Goal: Task Accomplishment & Management: Complete application form

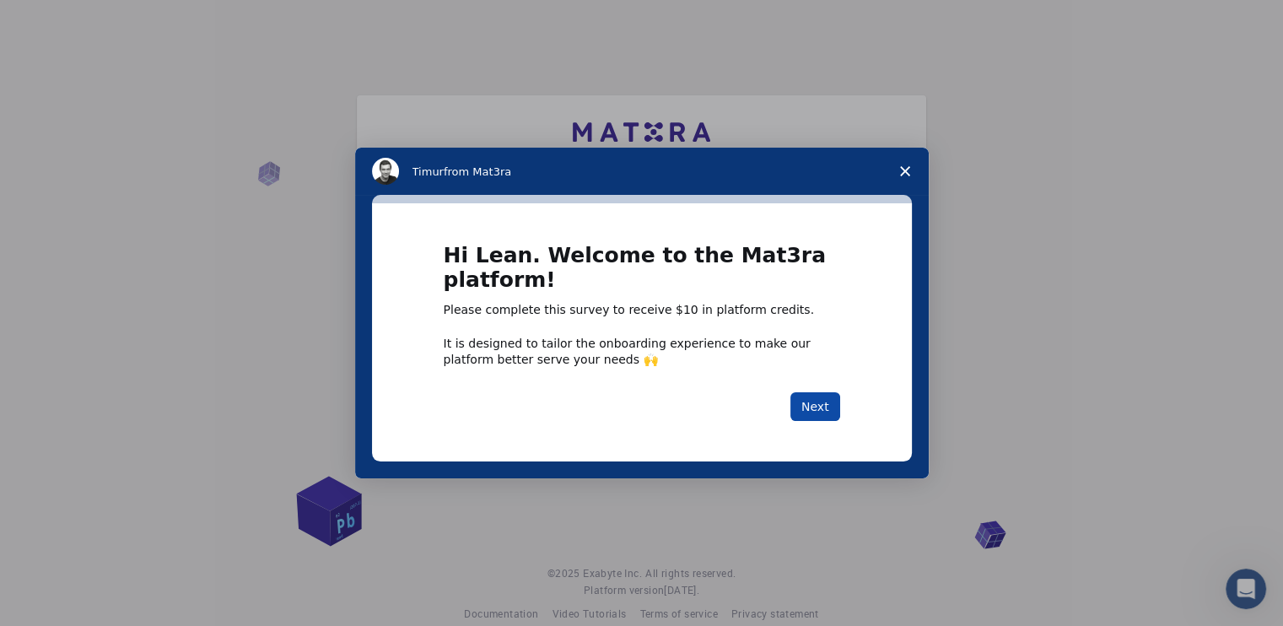
click at [818, 395] on div "Hi Lean. Welcome to the Mat3ra platform! Please complete this survey to receive…" at bounding box center [642, 332] width 397 height 176
drag, startPoint x: 818, startPoint y: 395, endPoint x: 819, endPoint y: 404, distance: 9.4
click at [818, 397] on button "Next" at bounding box center [816, 406] width 50 height 29
click at [819, 405] on button "Next" at bounding box center [816, 406] width 50 height 29
click at [820, 408] on button "Next" at bounding box center [816, 406] width 50 height 29
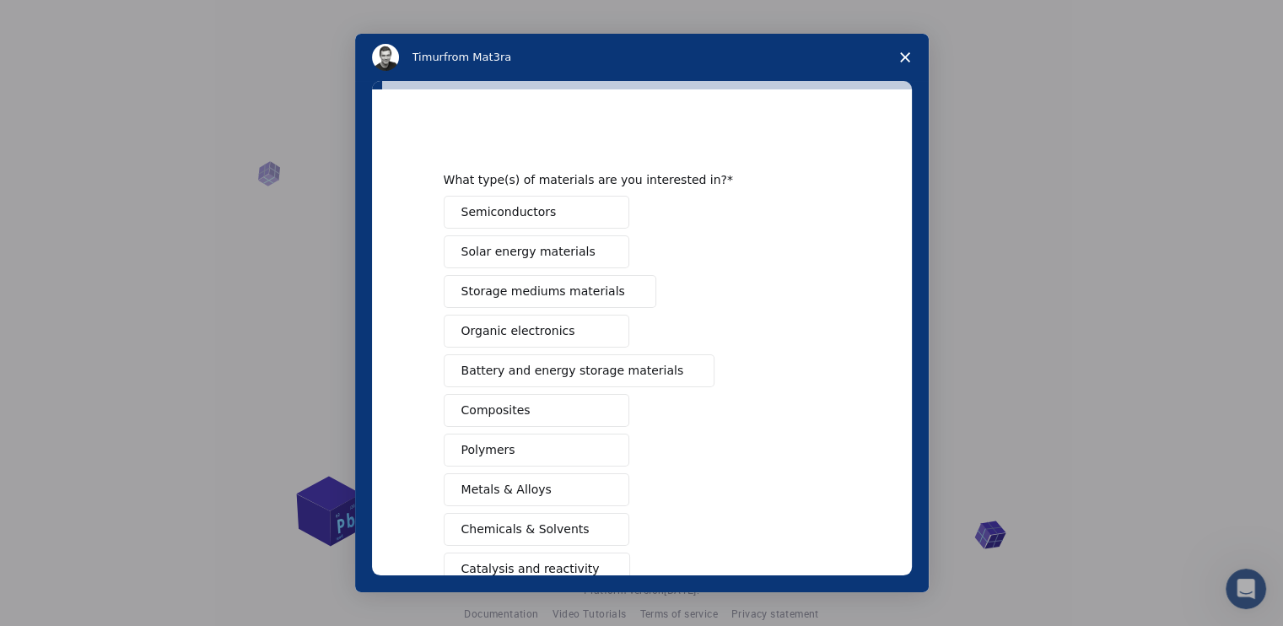
click at [560, 292] on span "Storage mediums materials" at bounding box center [544, 292] width 164 height 18
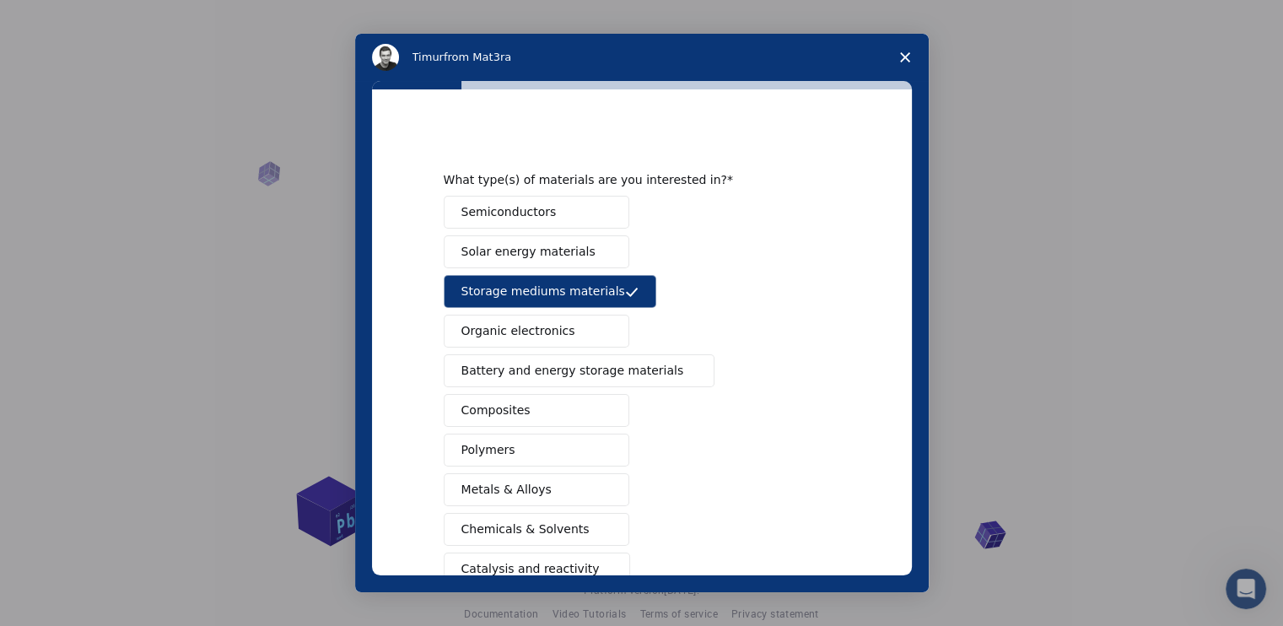
click at [552, 340] on button "Organic electronics" at bounding box center [537, 331] width 186 height 33
click at [558, 359] on button "Battery and energy storage materials" at bounding box center [580, 370] width 272 height 33
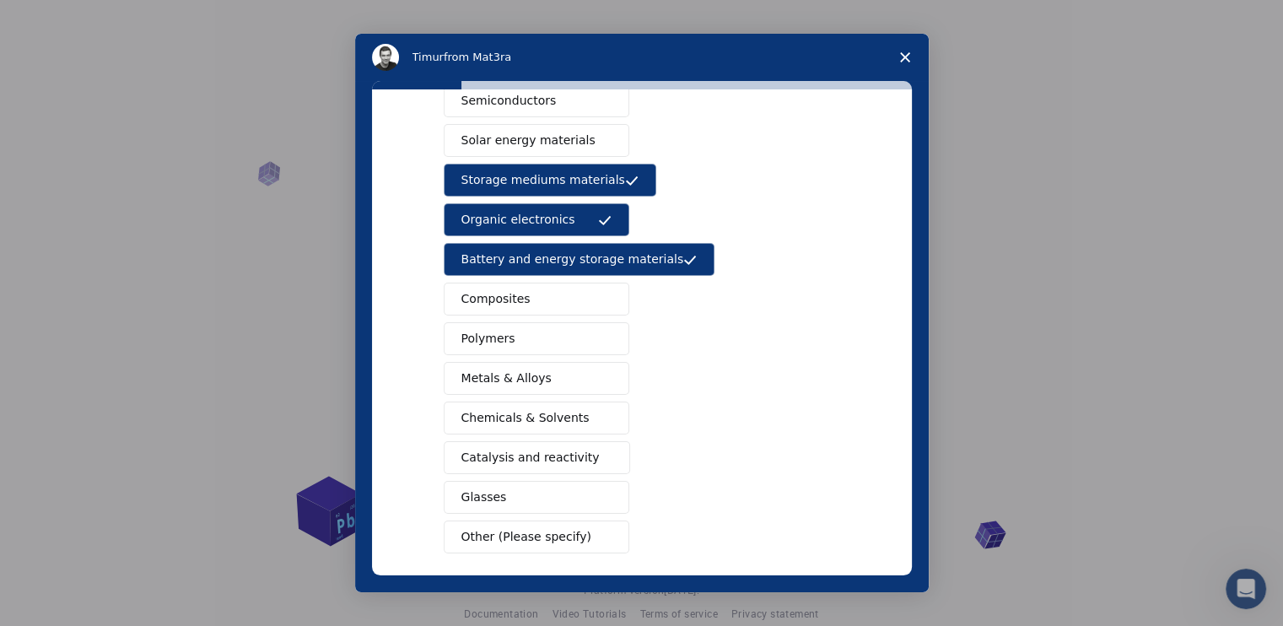
scroll to position [183, 0]
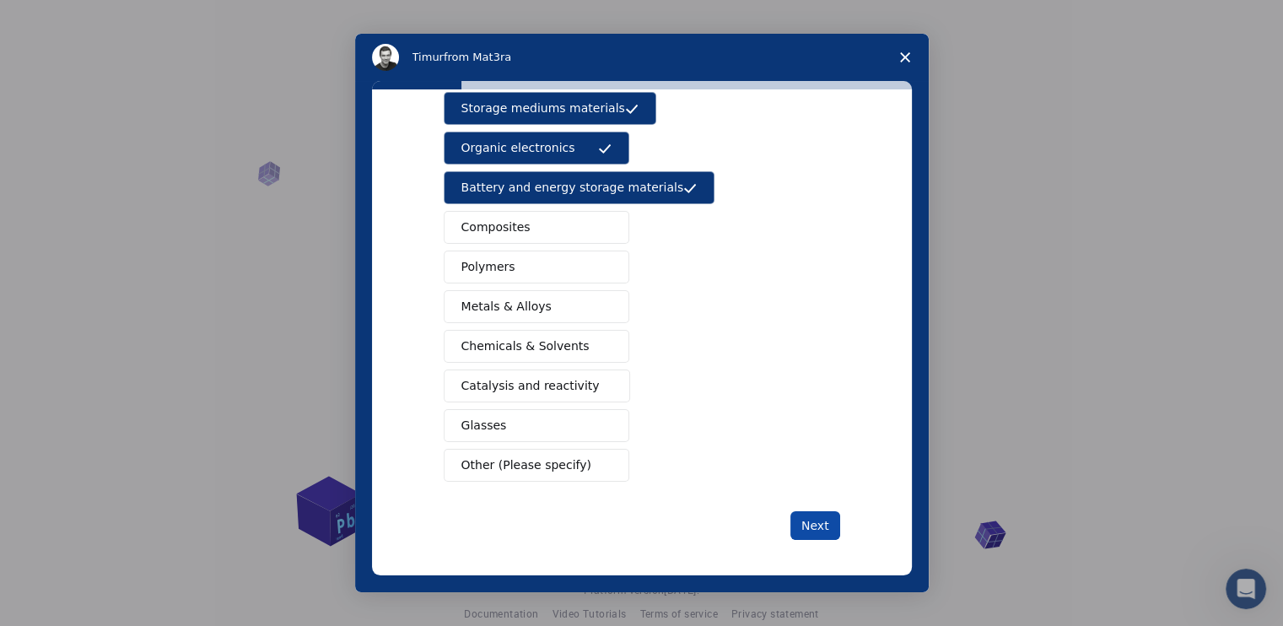
drag, startPoint x: 823, startPoint y: 519, endPoint x: 826, endPoint y: 509, distance: 10.7
click at [823, 520] on button "Next" at bounding box center [816, 525] width 50 height 29
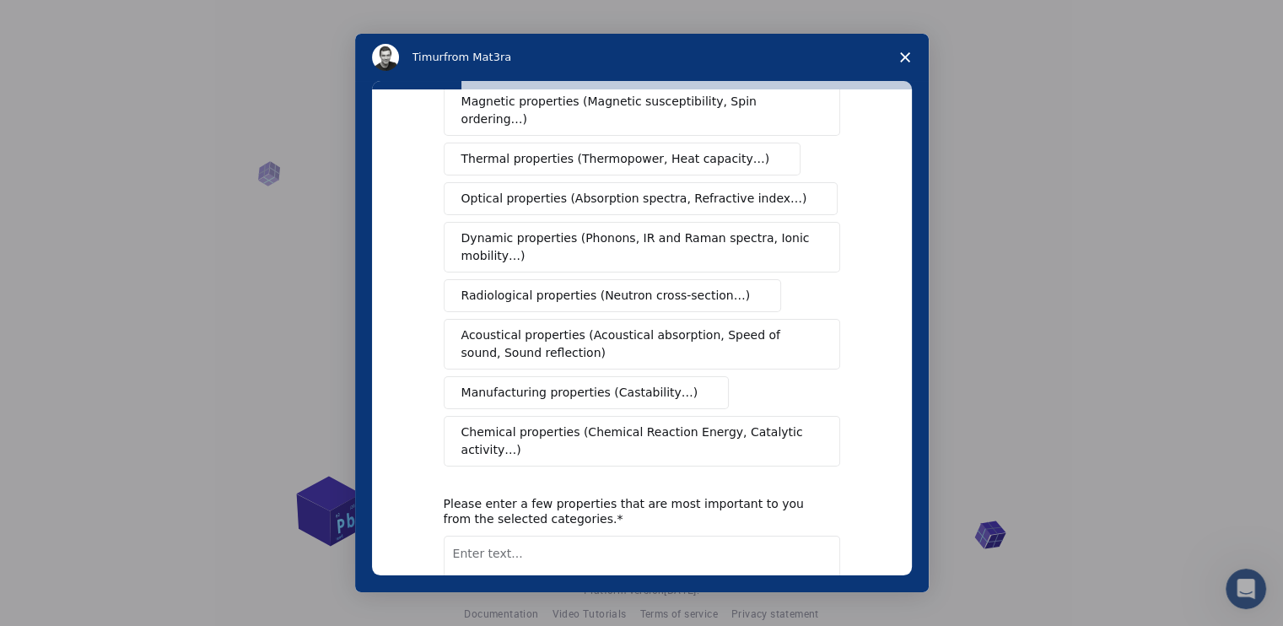
scroll to position [0, 0]
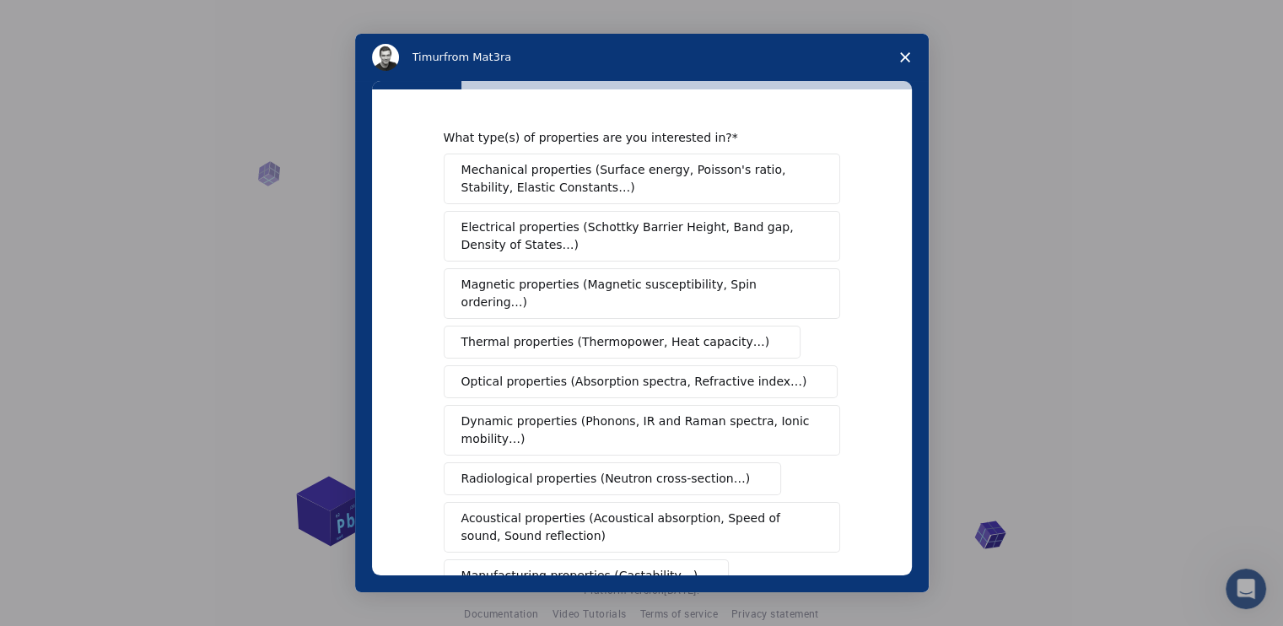
click at [588, 165] on span "Mechanical properties (Surface energy, Poisson's ratio, Stability, Elastic Cons…" at bounding box center [638, 178] width 352 height 35
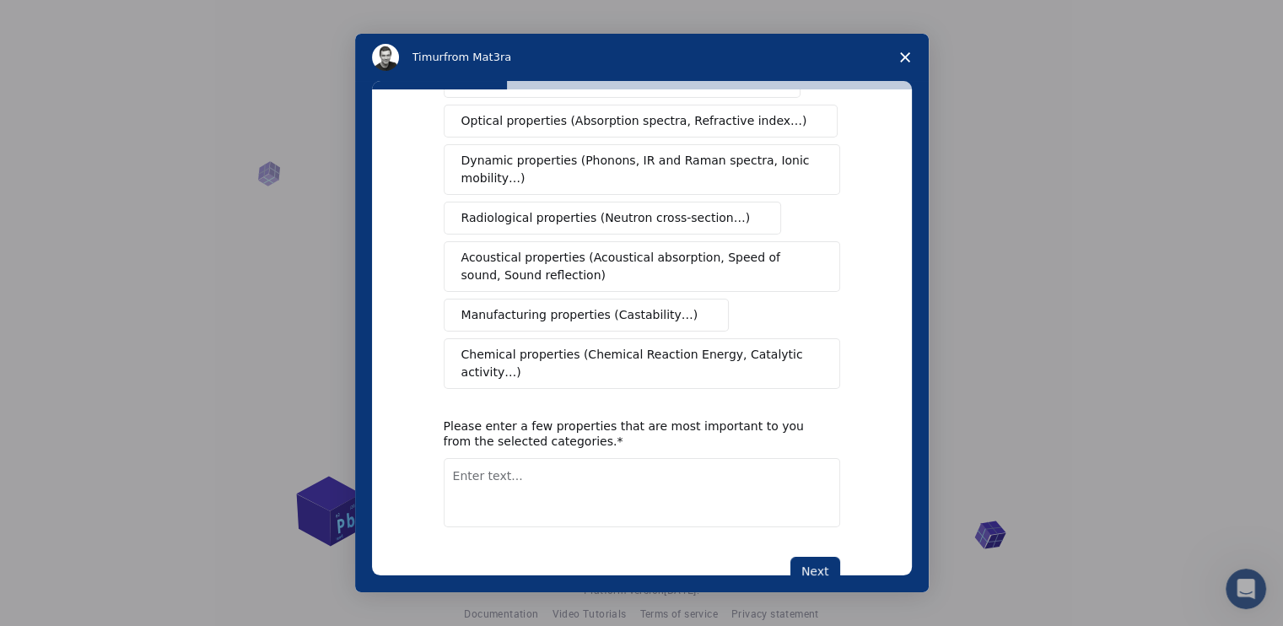
scroll to position [271, 0]
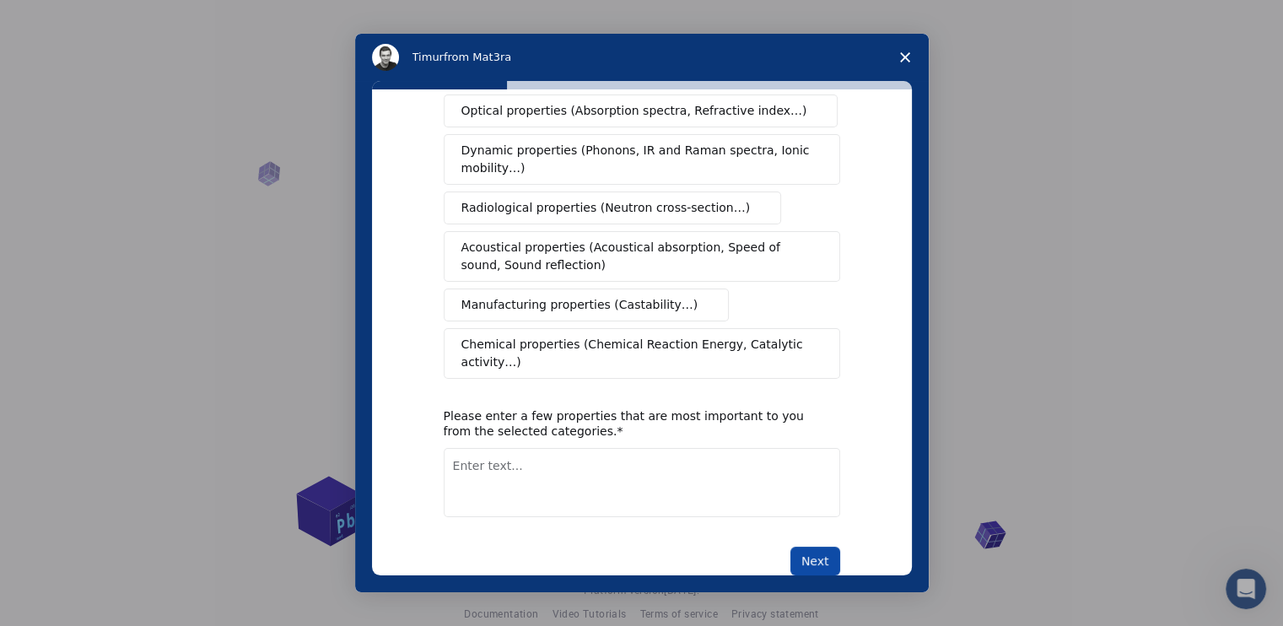
click at [813, 547] on button "Next" at bounding box center [816, 561] width 50 height 29
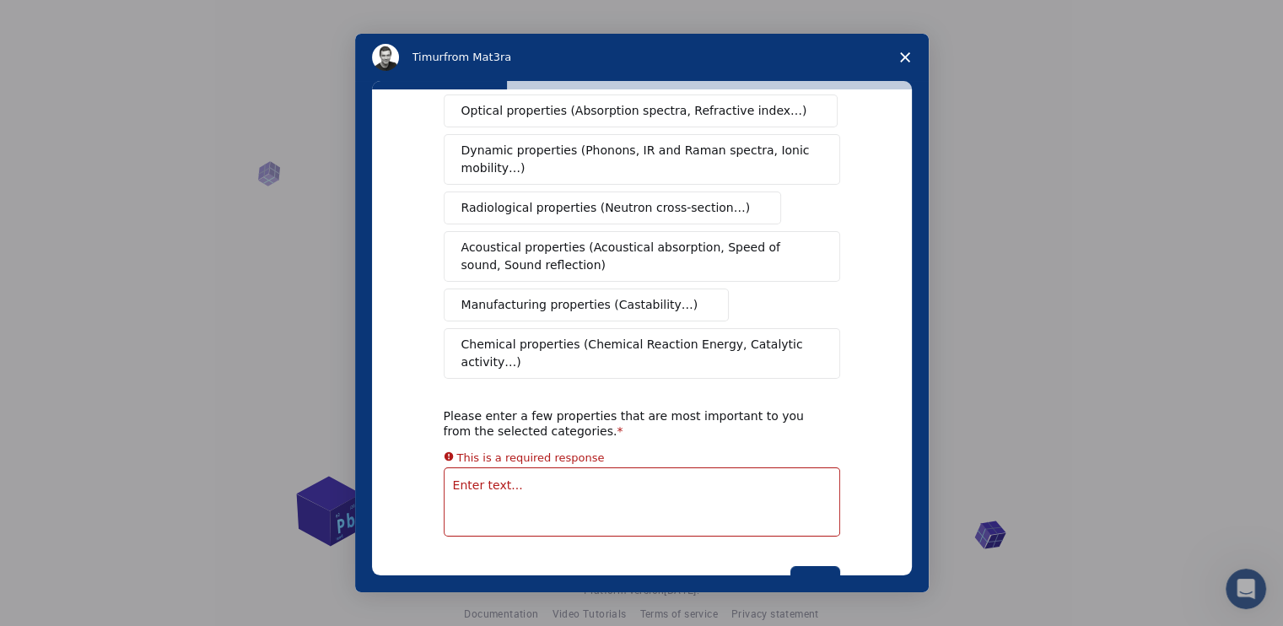
click at [681, 336] on span "Chemical properties (Chemical Reaction Energy, Catalytic activity…)" at bounding box center [636, 353] width 349 height 35
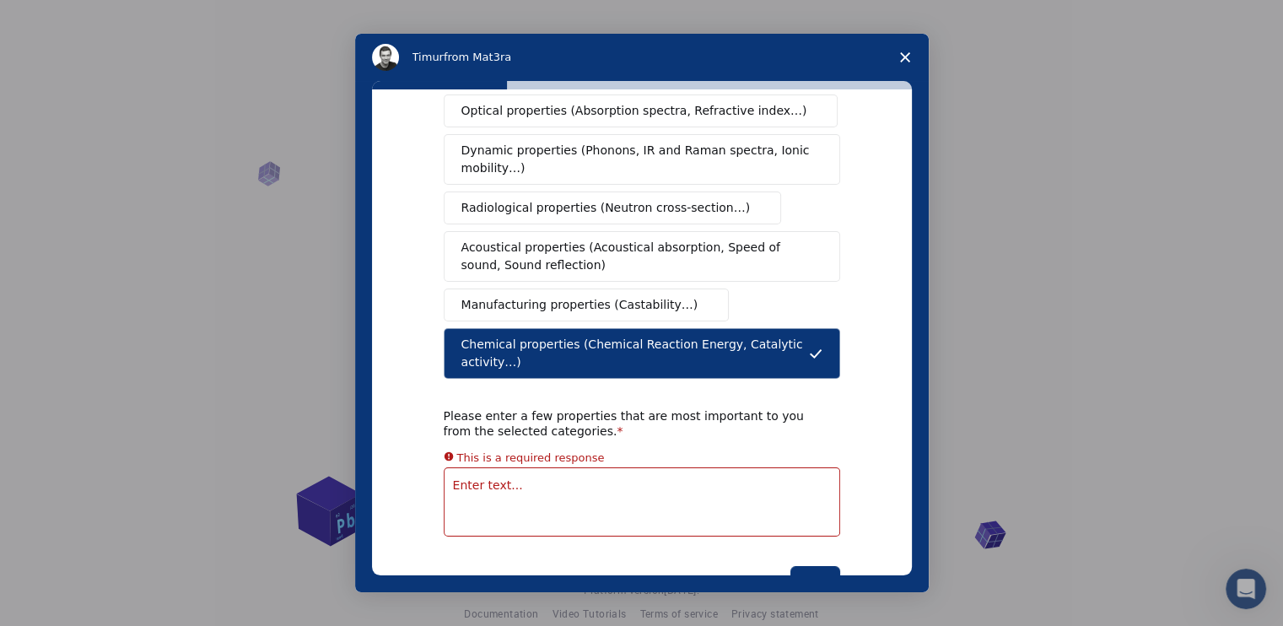
click at [685, 467] on textarea "Enter text..." at bounding box center [642, 501] width 397 height 69
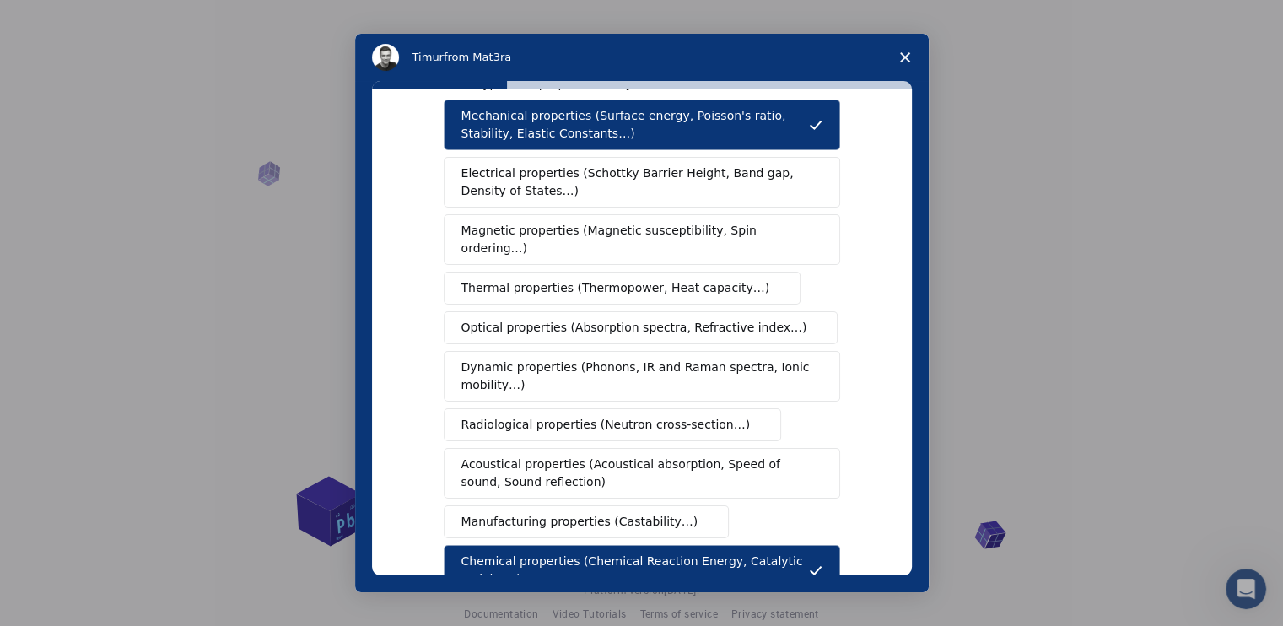
scroll to position [18, 0]
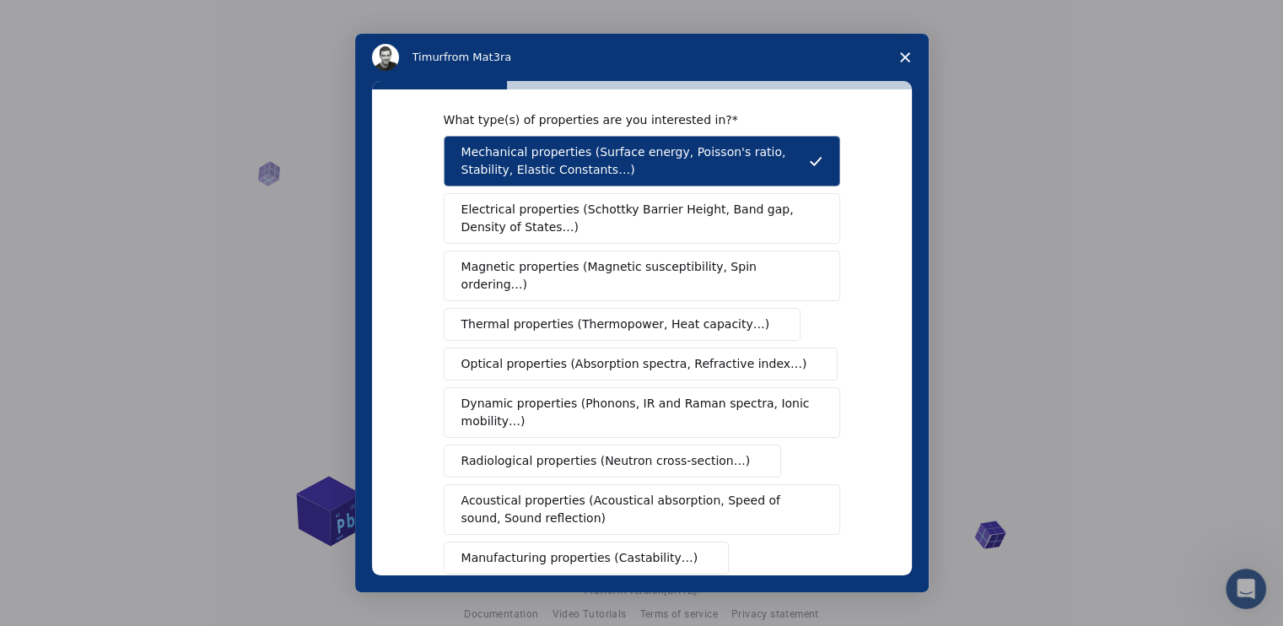
type textarea "C"
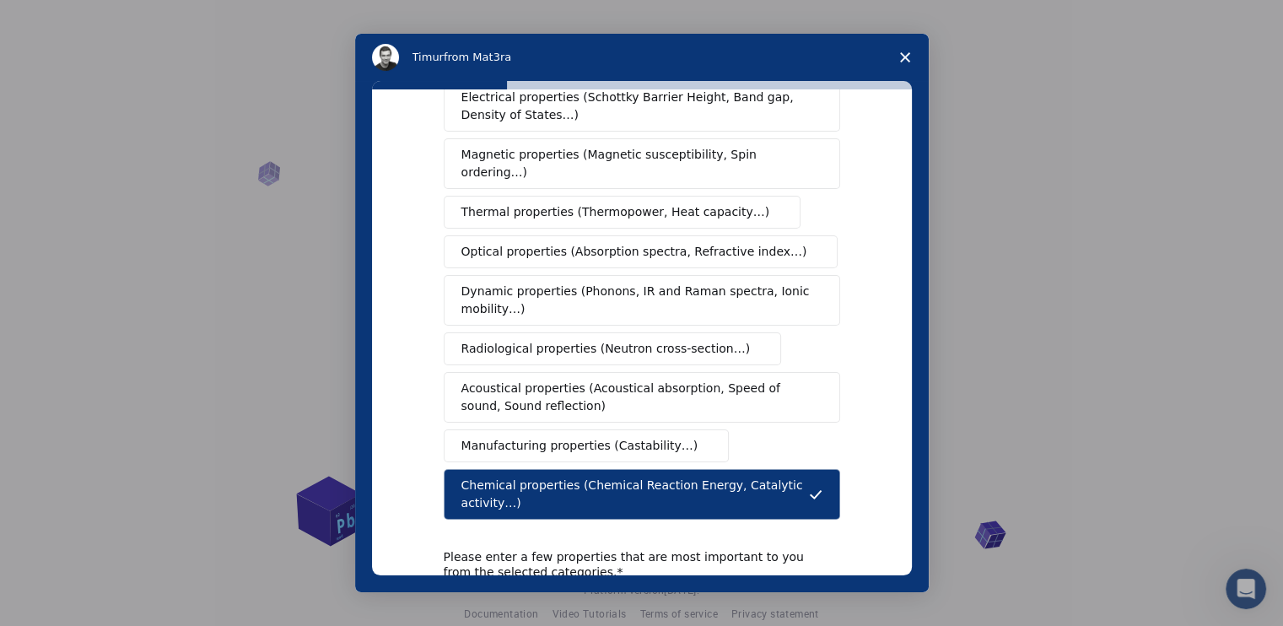
scroll to position [0, 0]
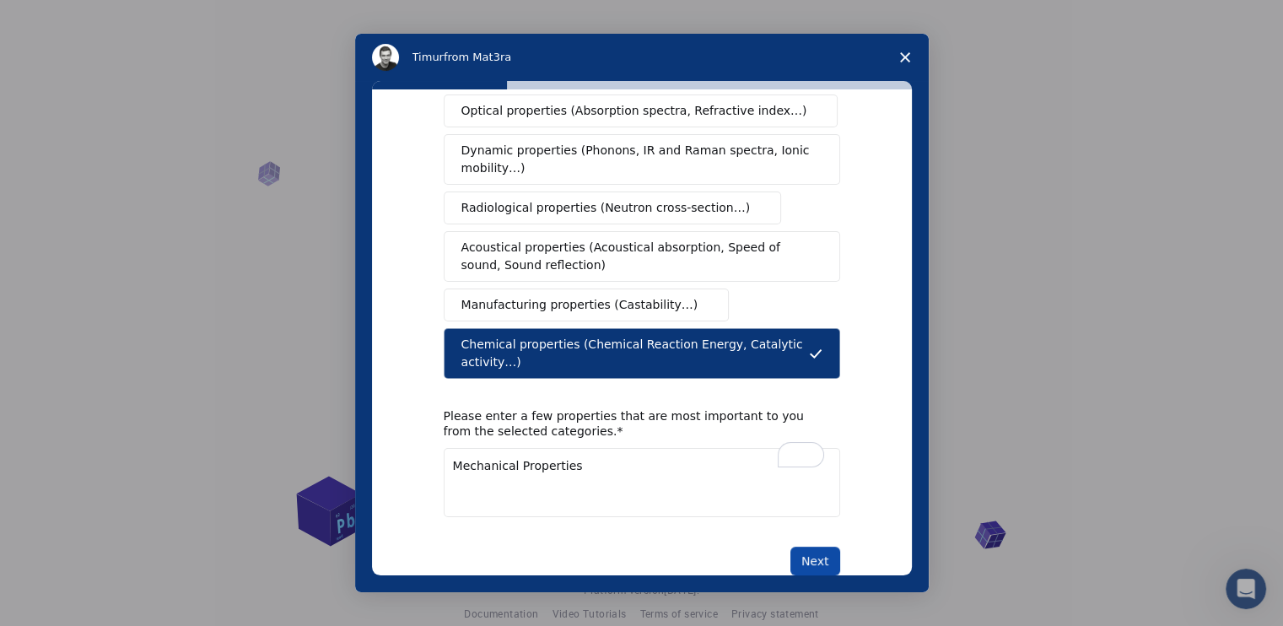
type textarea "Mechanical Properties"
click at [823, 547] on button "Next" at bounding box center [816, 561] width 50 height 29
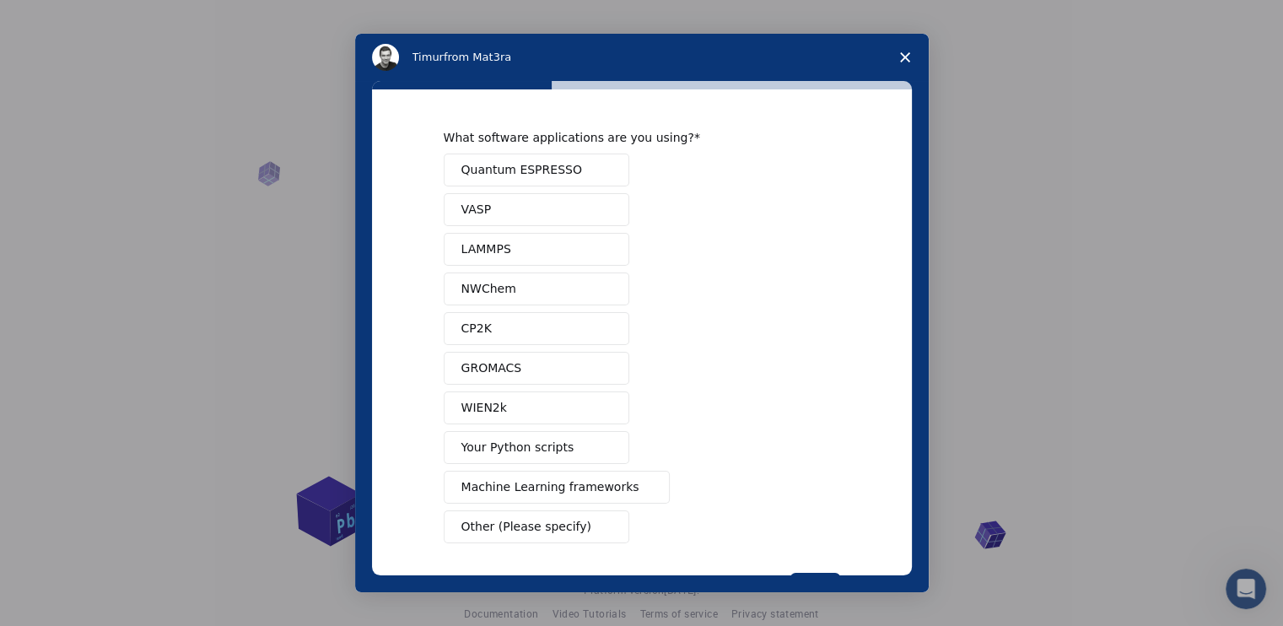
click at [537, 171] on span "Quantum ESPRESSO" at bounding box center [522, 170] width 121 height 18
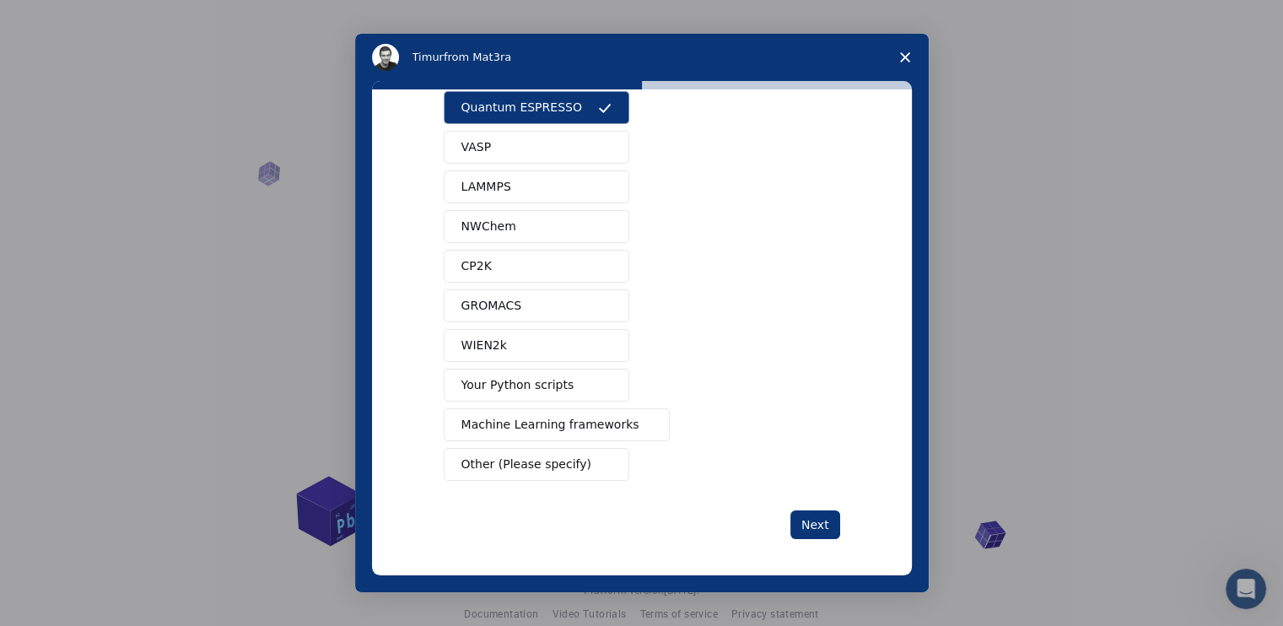
click at [542, 310] on button "GROMACS" at bounding box center [537, 305] width 186 height 33
click at [532, 294] on button "GROMACS" at bounding box center [537, 305] width 186 height 33
click at [506, 182] on button "LAMMPS" at bounding box center [537, 186] width 186 height 33
click at [535, 111] on span "Quantum ESPRESSO" at bounding box center [522, 108] width 121 height 18
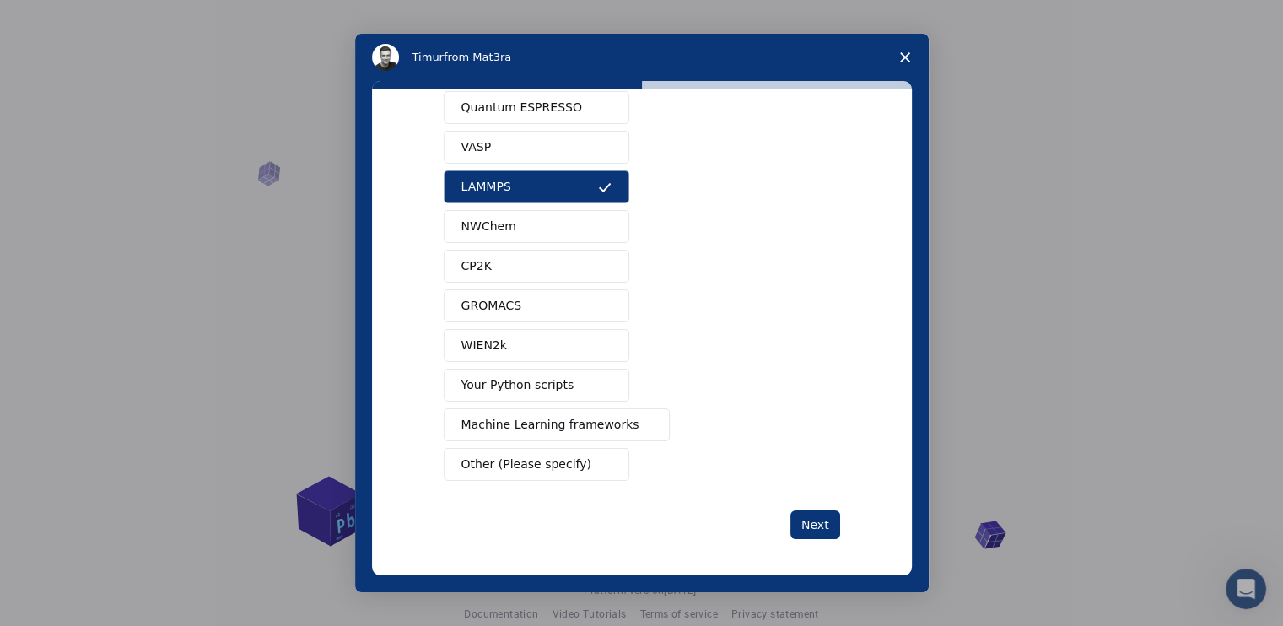
click at [582, 387] on button "Your Python scripts" at bounding box center [537, 385] width 186 height 33
click at [571, 190] on button "LAMMPS" at bounding box center [537, 186] width 186 height 33
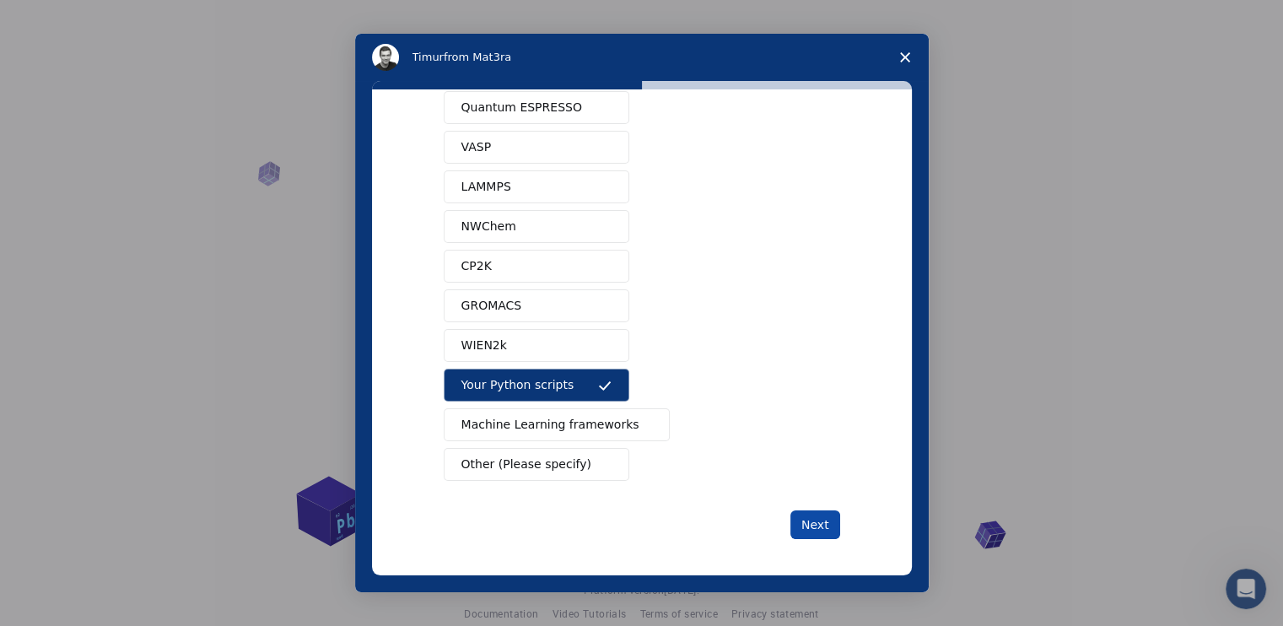
click at [813, 521] on button "Next" at bounding box center [816, 524] width 50 height 29
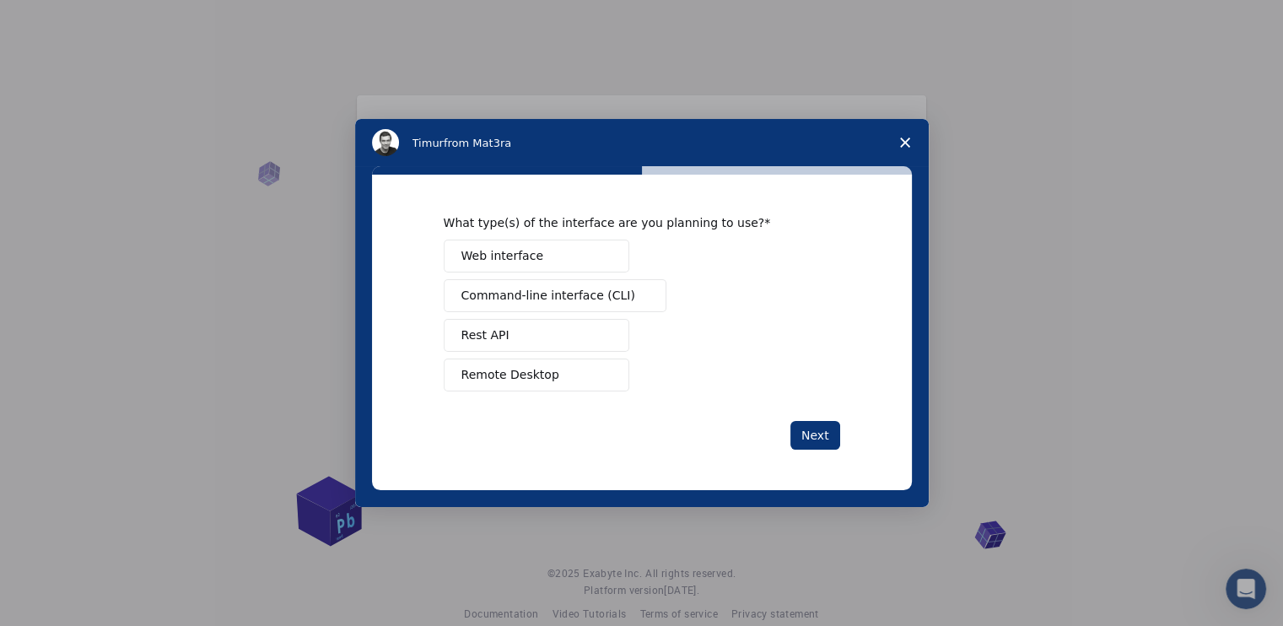
click at [577, 261] on button "Web interface" at bounding box center [537, 256] width 186 height 33
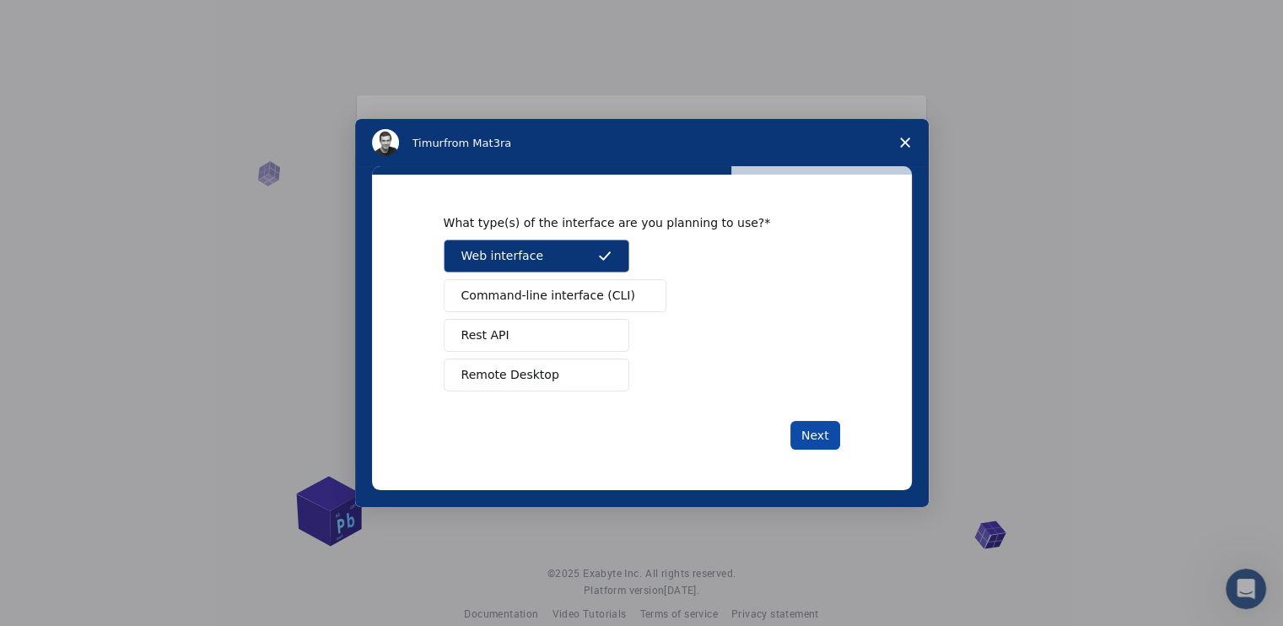
click at [793, 422] on div "Next" at bounding box center [642, 435] width 397 height 29
click at [810, 426] on button "Next" at bounding box center [816, 435] width 50 height 29
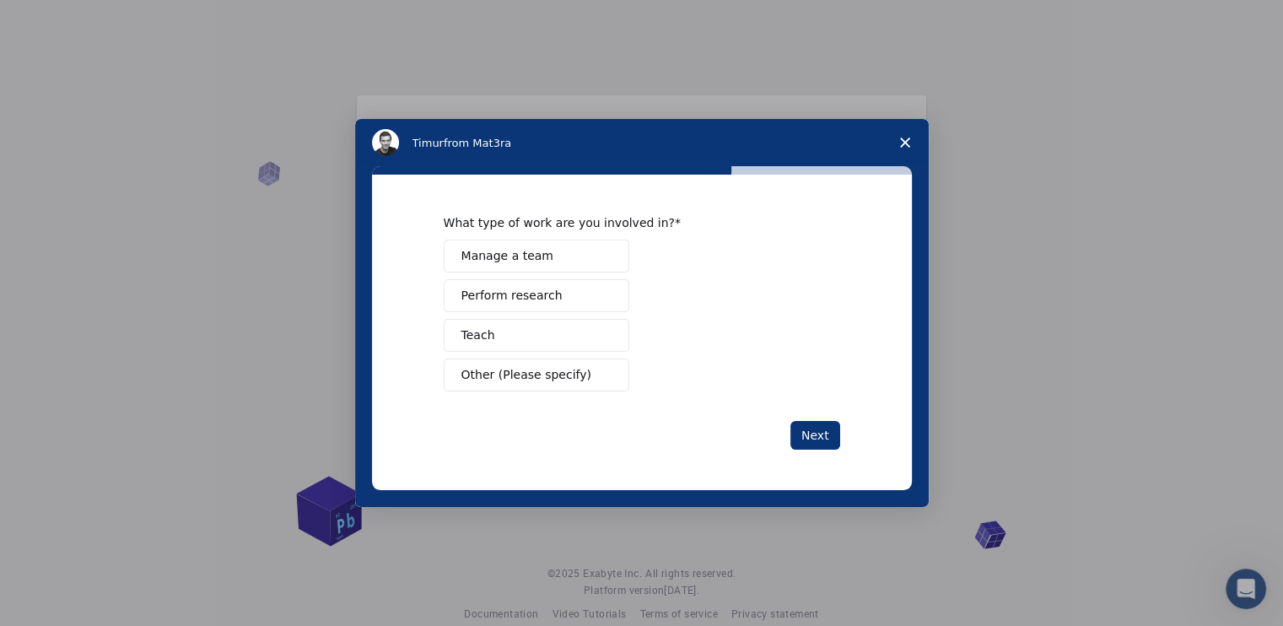
drag, startPoint x: 607, startPoint y: 286, endPoint x: 624, endPoint y: 305, distance: 25.1
click at [607, 288] on button "Perform research" at bounding box center [537, 295] width 186 height 33
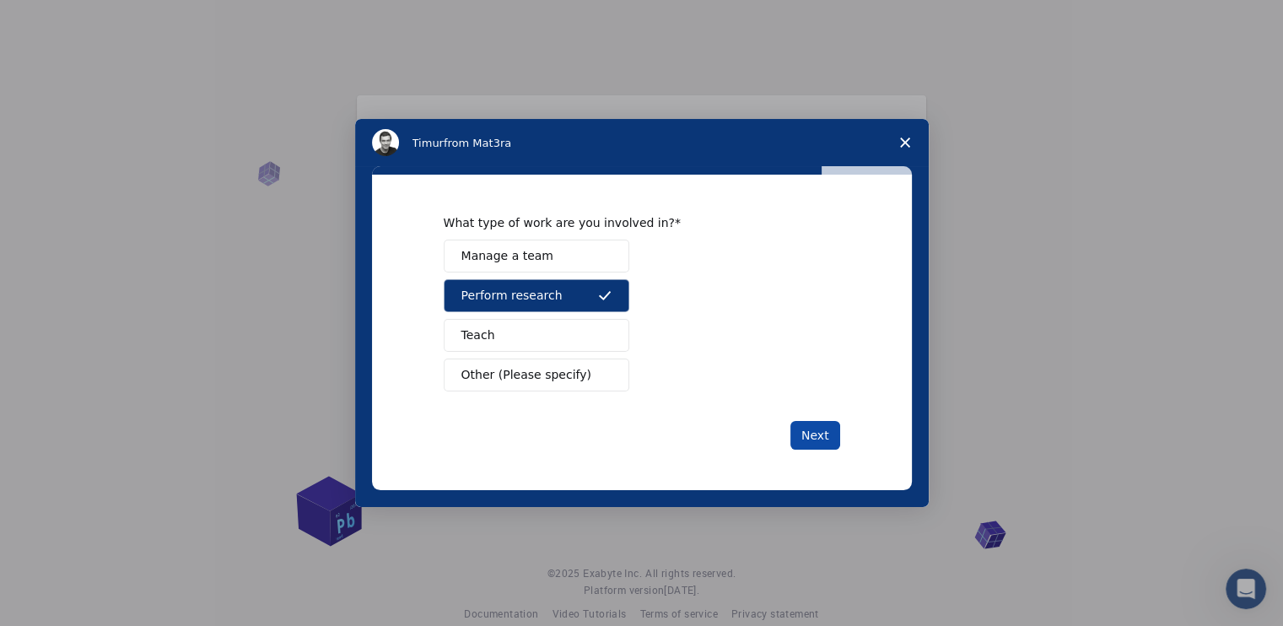
click at [827, 431] on button "Next" at bounding box center [816, 435] width 50 height 29
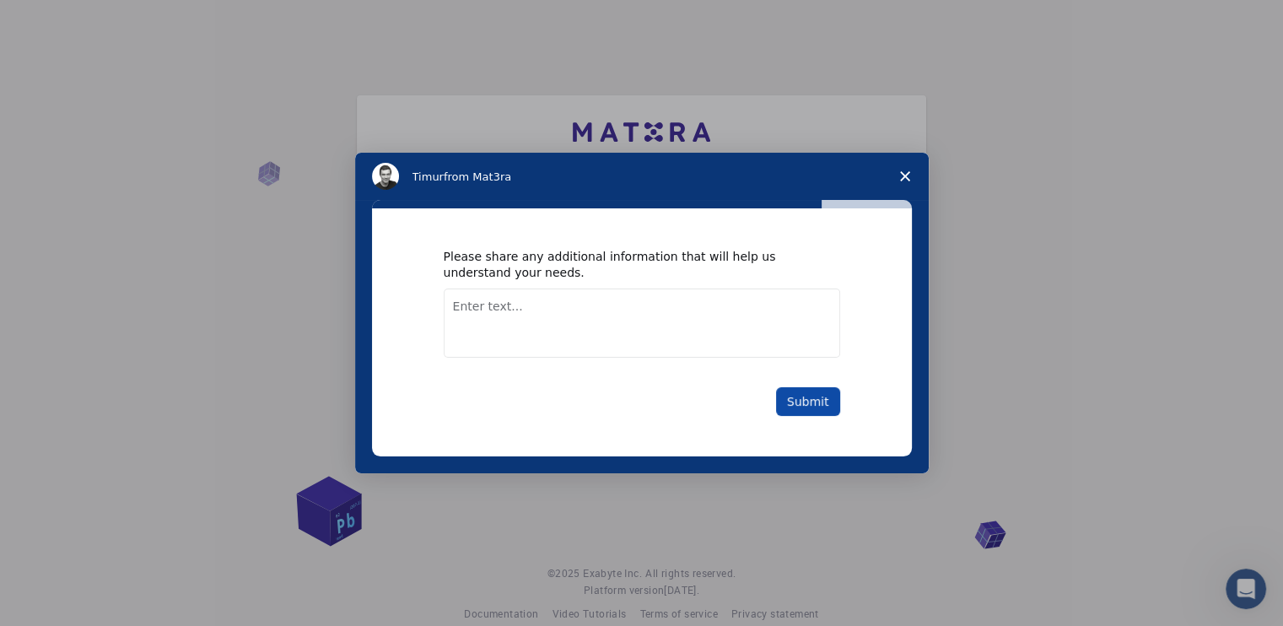
click at [820, 400] on button "Submit" at bounding box center [808, 401] width 64 height 29
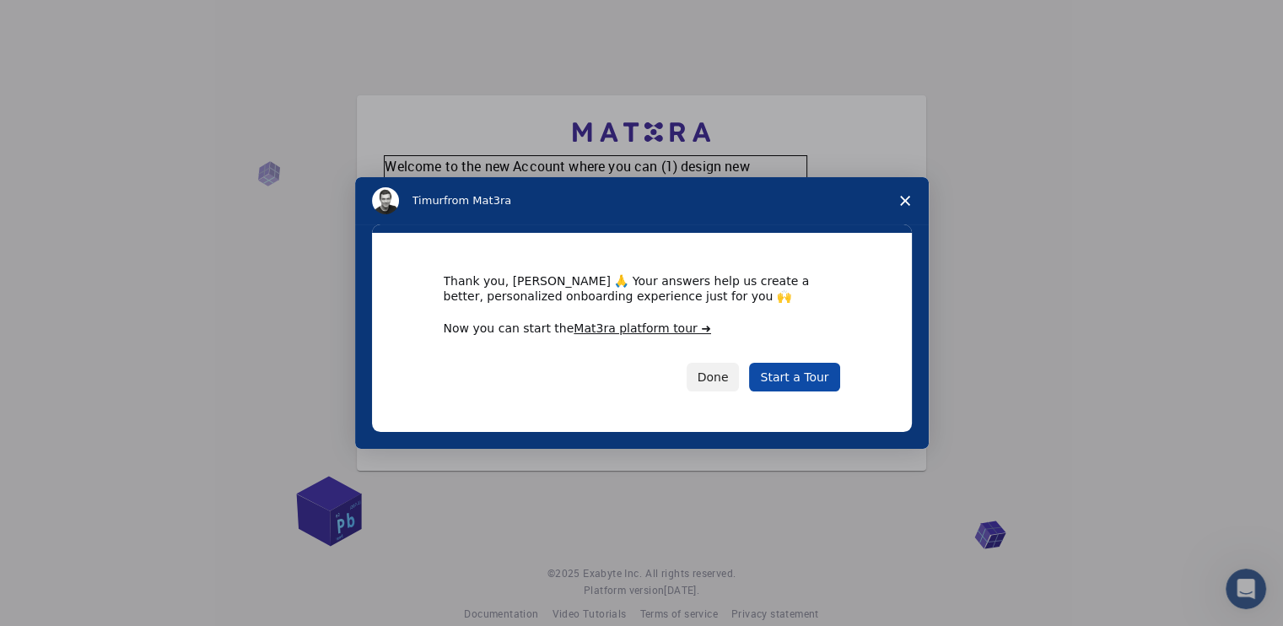
click at [788, 375] on link "Start a Tour" at bounding box center [794, 377] width 90 height 29
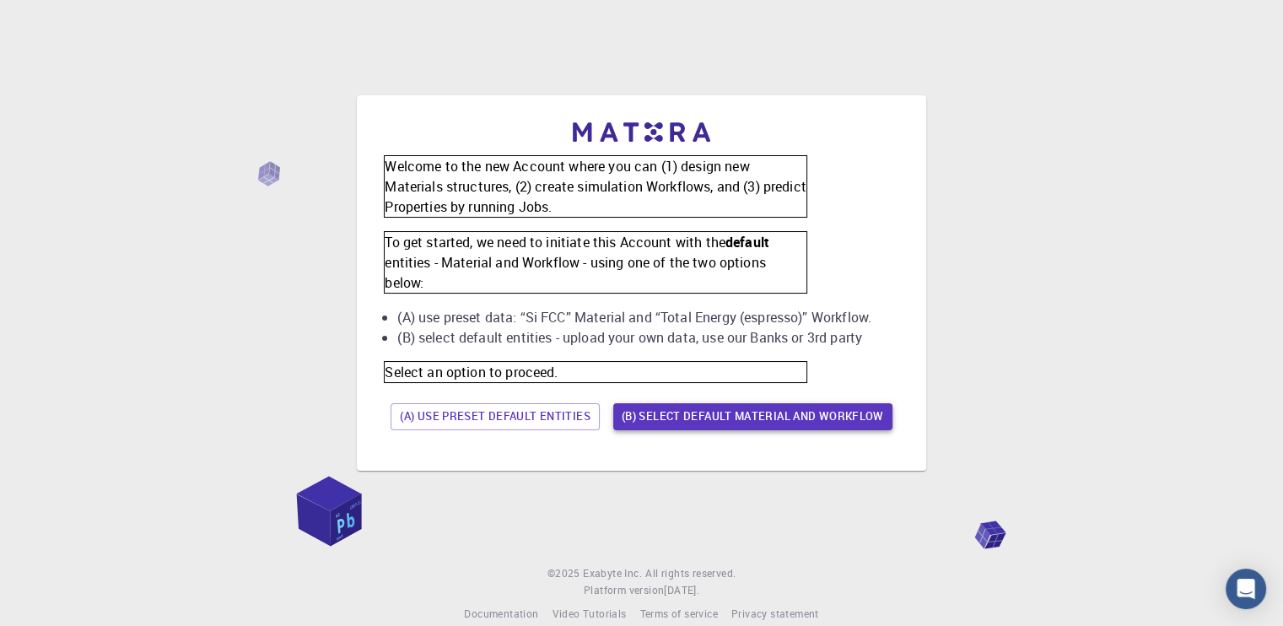
click at [776, 407] on button "(B) Select default material and workflow" at bounding box center [752, 416] width 279 height 27
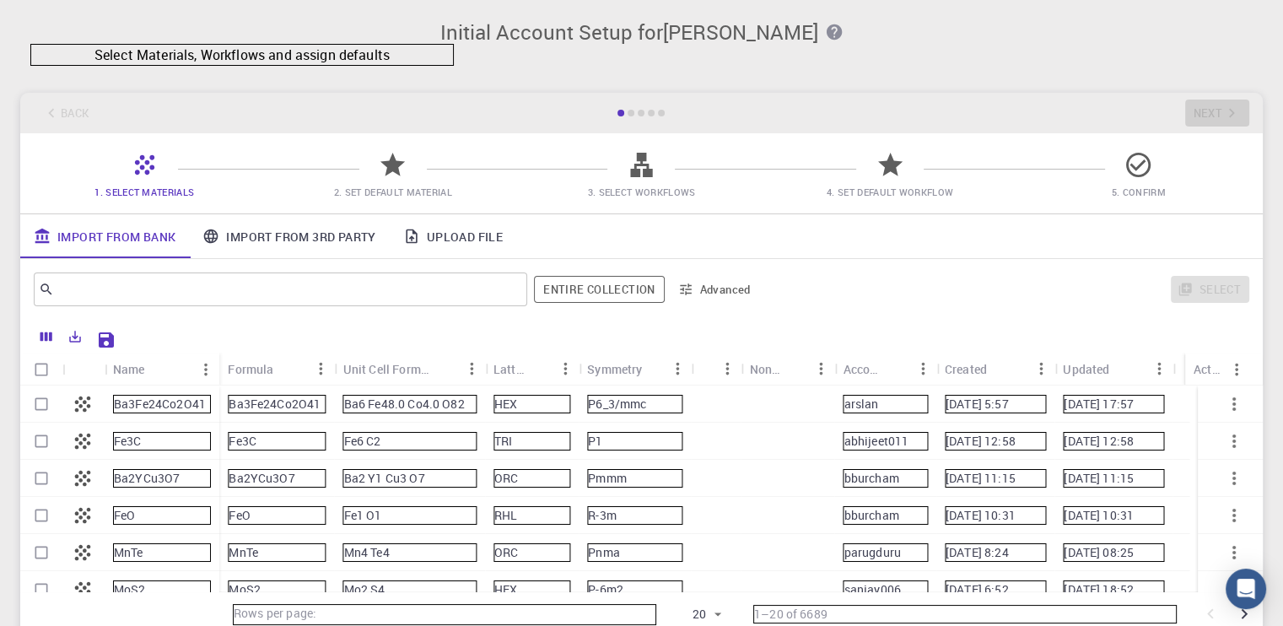
scroll to position [84, 0]
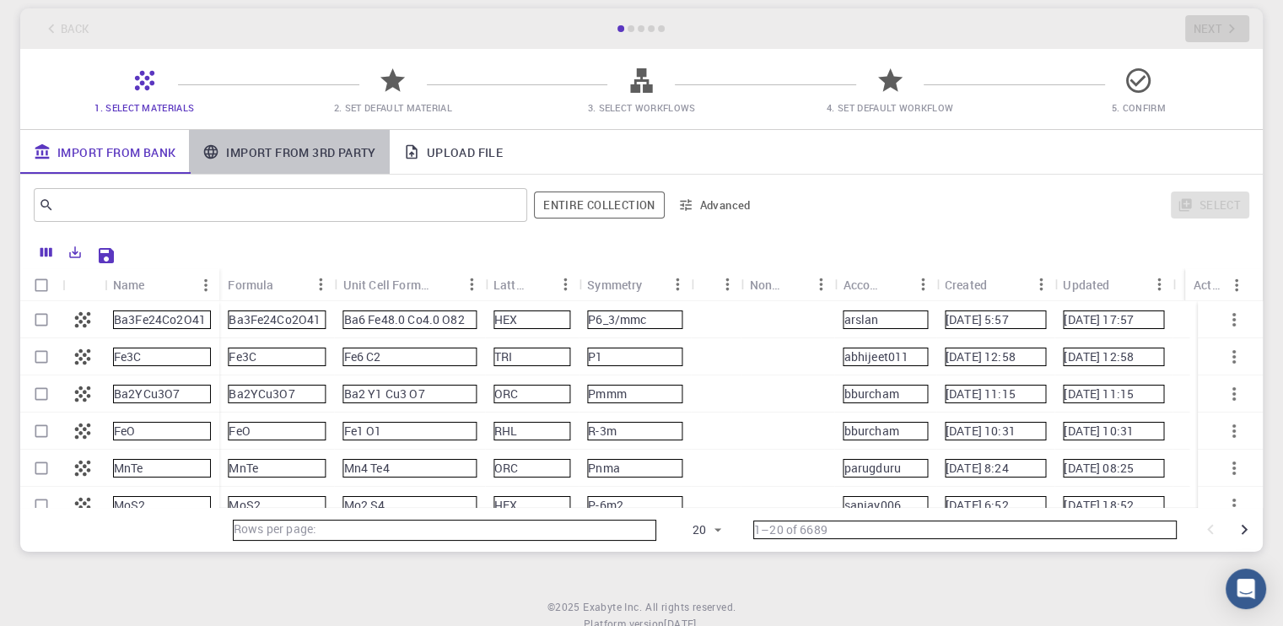
click at [297, 148] on link "Import From 3rd Party" at bounding box center [289, 152] width 200 height 44
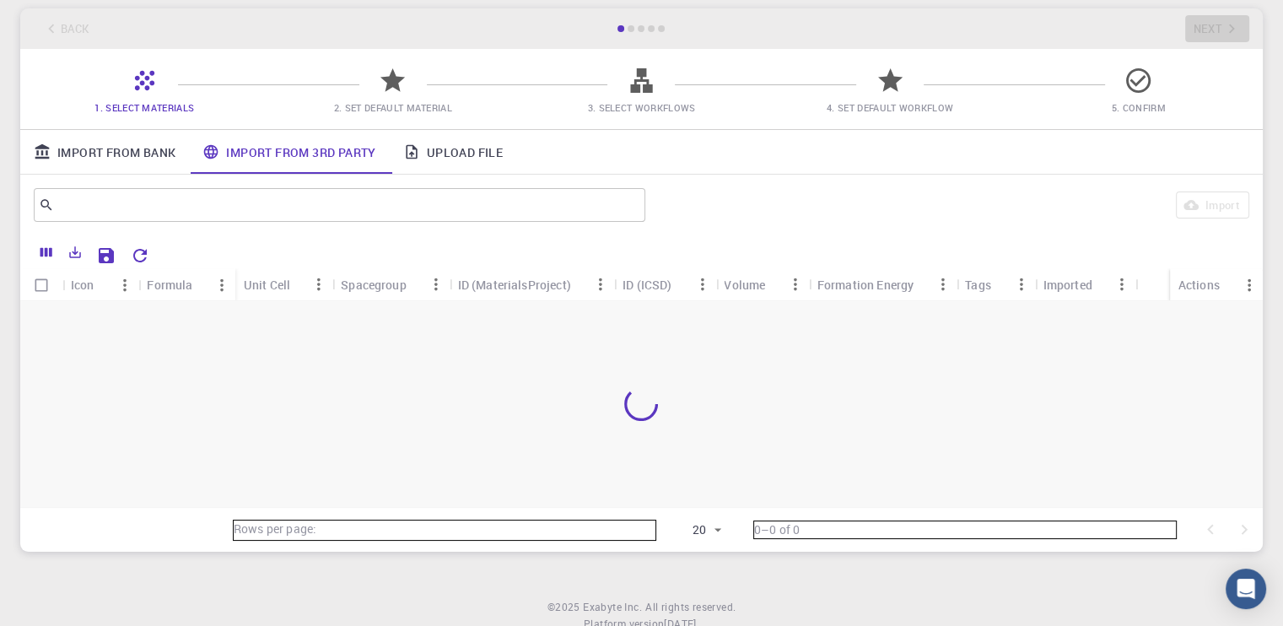
click at [447, 152] on link "Upload File" at bounding box center [453, 152] width 127 height 44
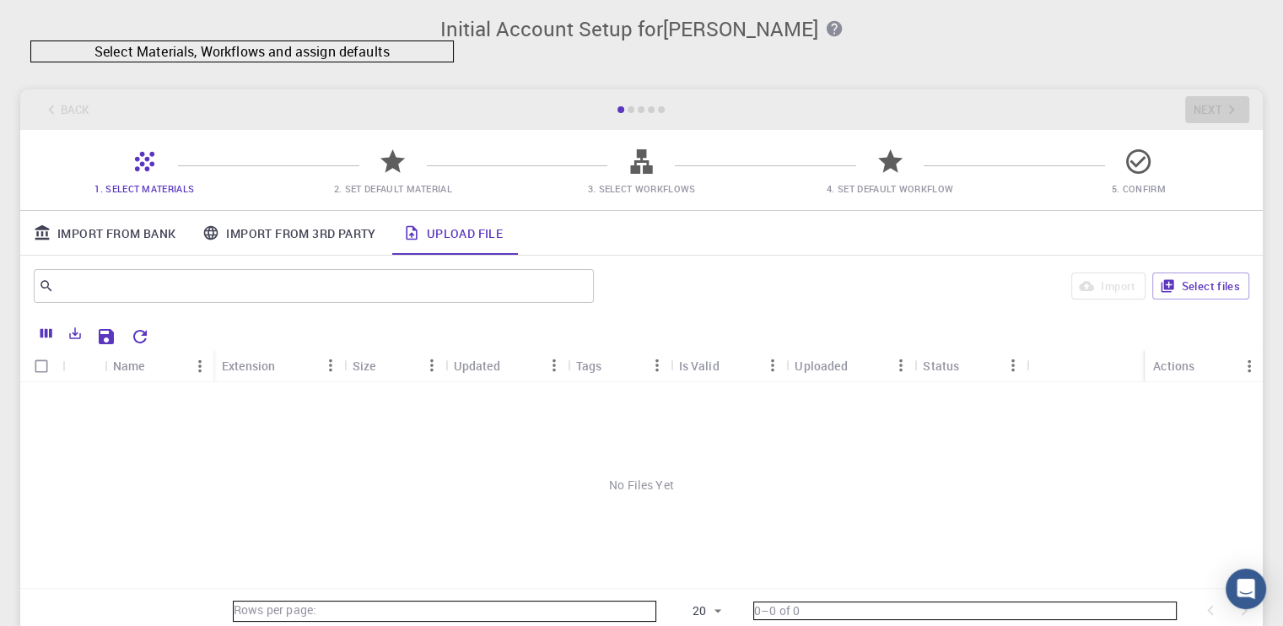
scroll to position [0, 0]
click at [105, 240] on link "Import From Bank" at bounding box center [104, 236] width 169 height 44
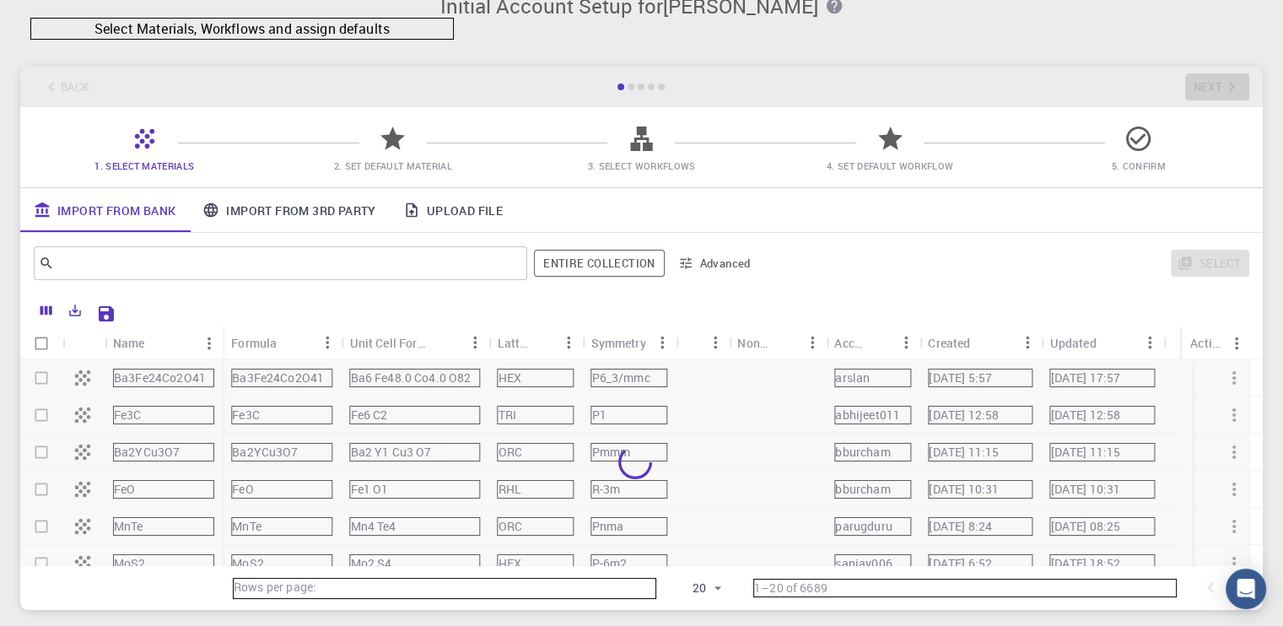
scroll to position [84, 0]
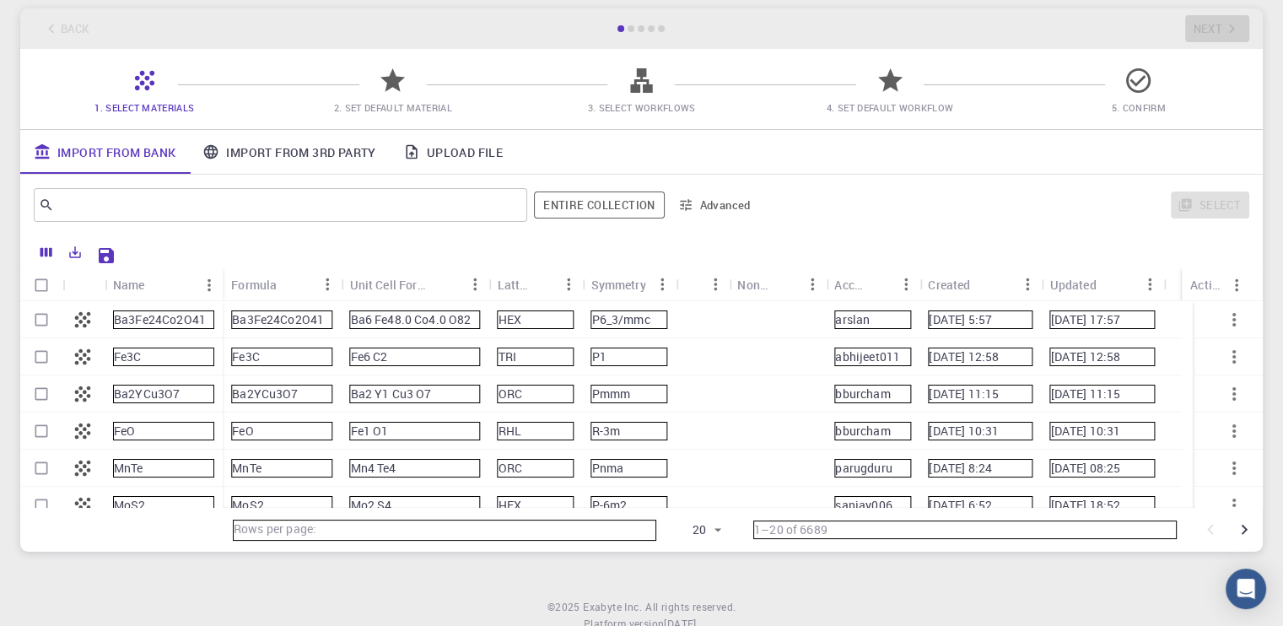
click at [47, 327] on input "Select row" at bounding box center [41, 320] width 32 height 32
checkbox input "true"
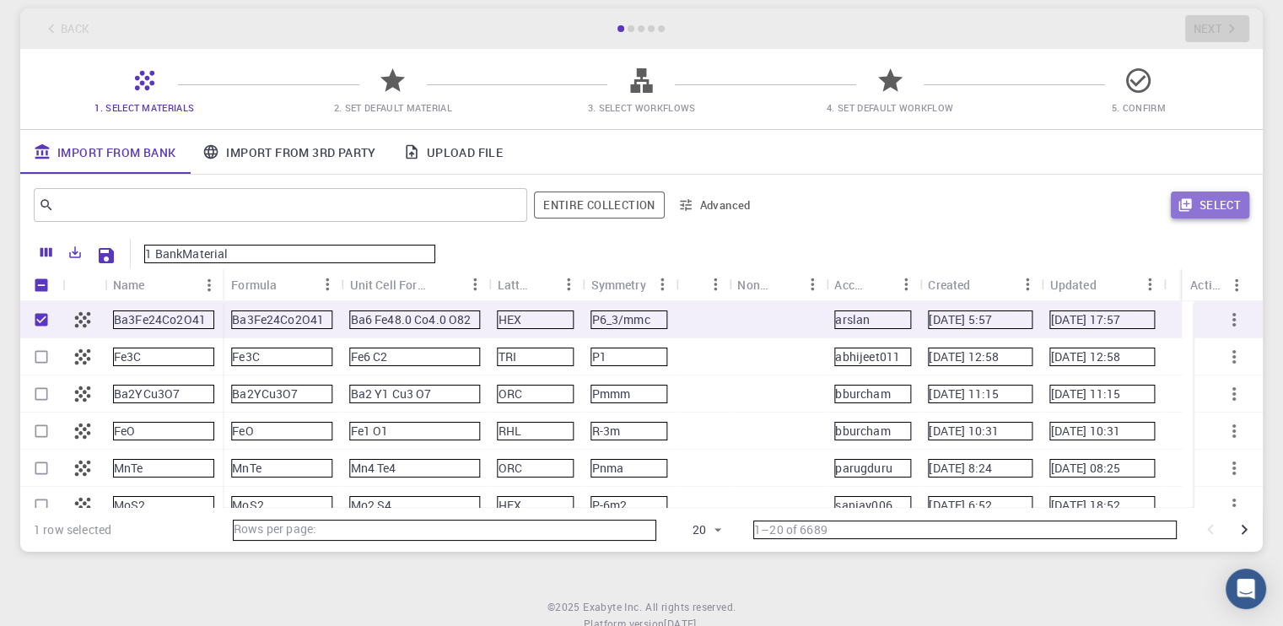
click at [1190, 210] on icon "button" at bounding box center [1185, 204] width 15 height 15
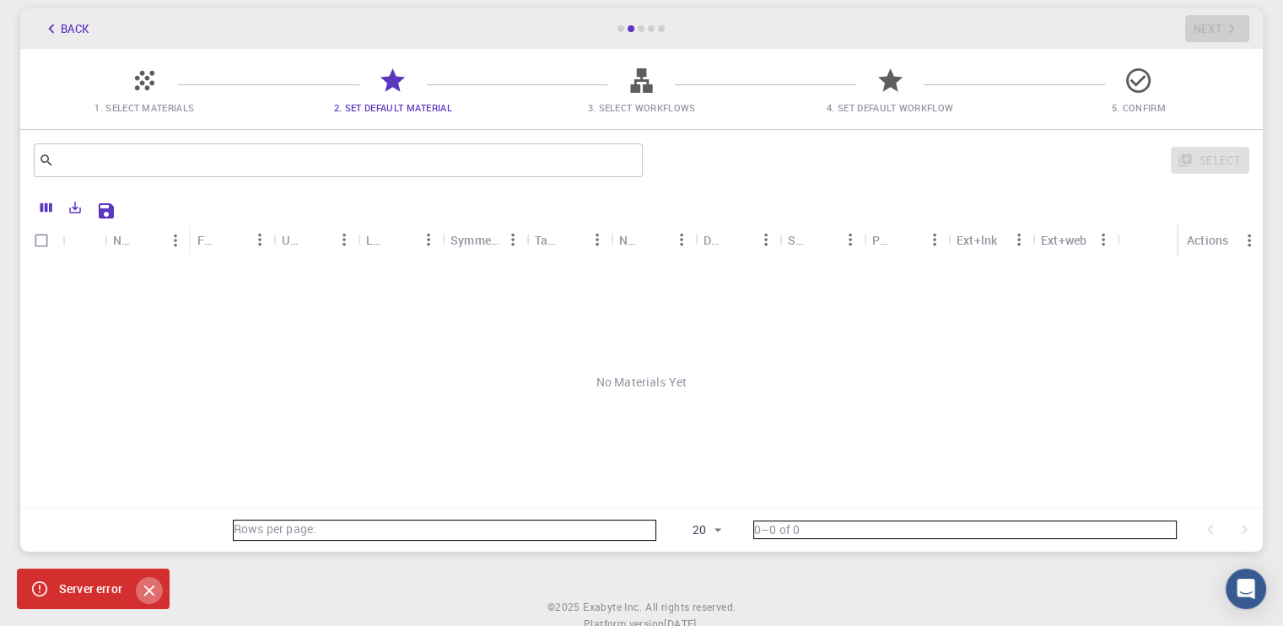
drag, startPoint x: 148, startPoint y: 582, endPoint x: 148, endPoint y: 569, distance: 13.5
click at [148, 580] on button "Close" at bounding box center [149, 590] width 27 height 27
click at [40, 235] on input "Select all rows" at bounding box center [41, 240] width 32 height 32
checkbox input "false"
click at [126, 240] on div "Name" at bounding box center [124, 240] width 22 height 33
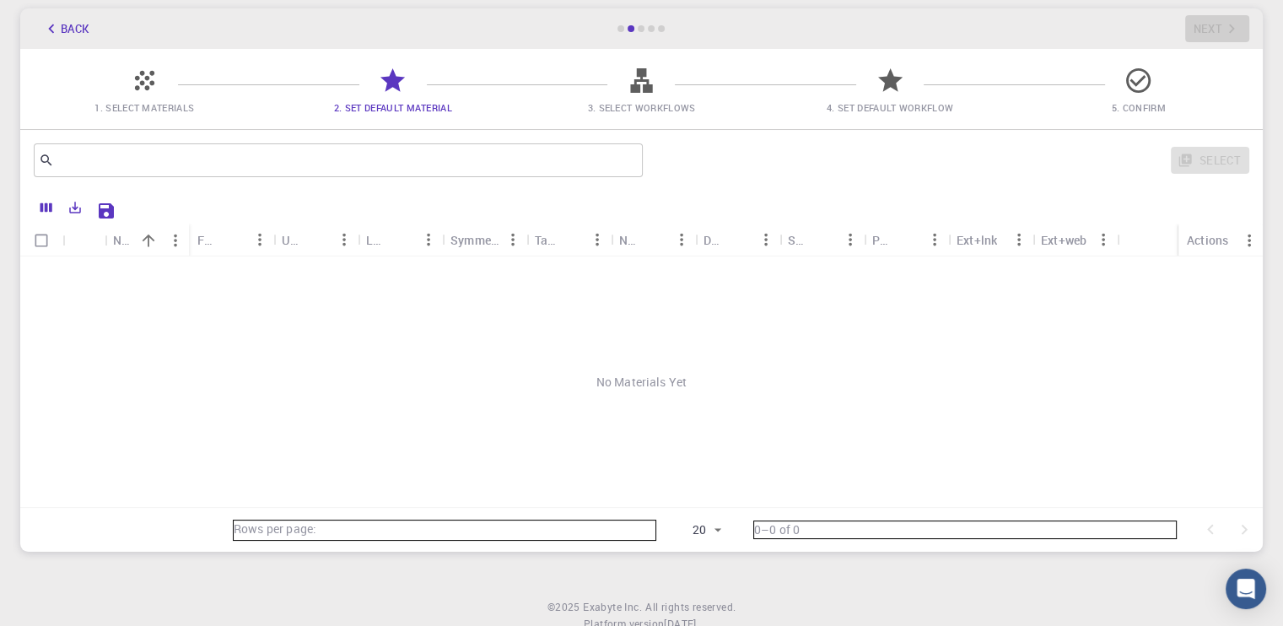
click at [156, 102] on span "1. Select Materials" at bounding box center [144, 107] width 100 height 13
click at [138, 81] on icon at bounding box center [145, 81] width 30 height 30
click at [70, 33] on button "Back" at bounding box center [66, 28] width 64 height 27
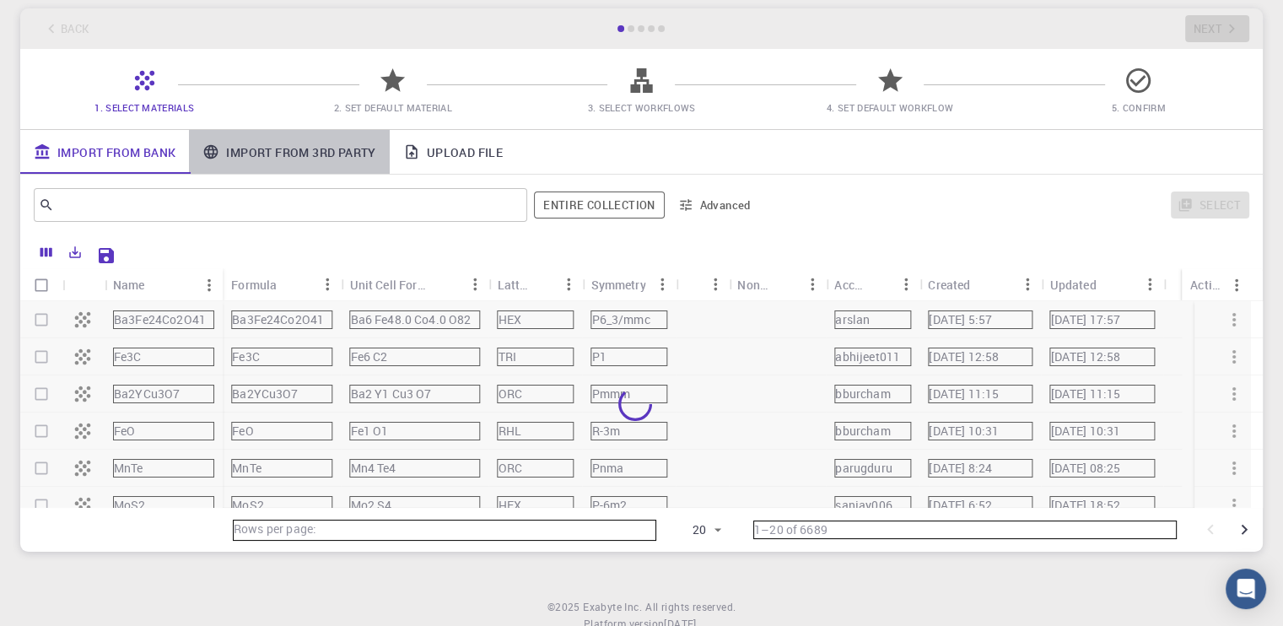
click at [262, 149] on link "Import From 3rd Party" at bounding box center [289, 152] width 200 height 44
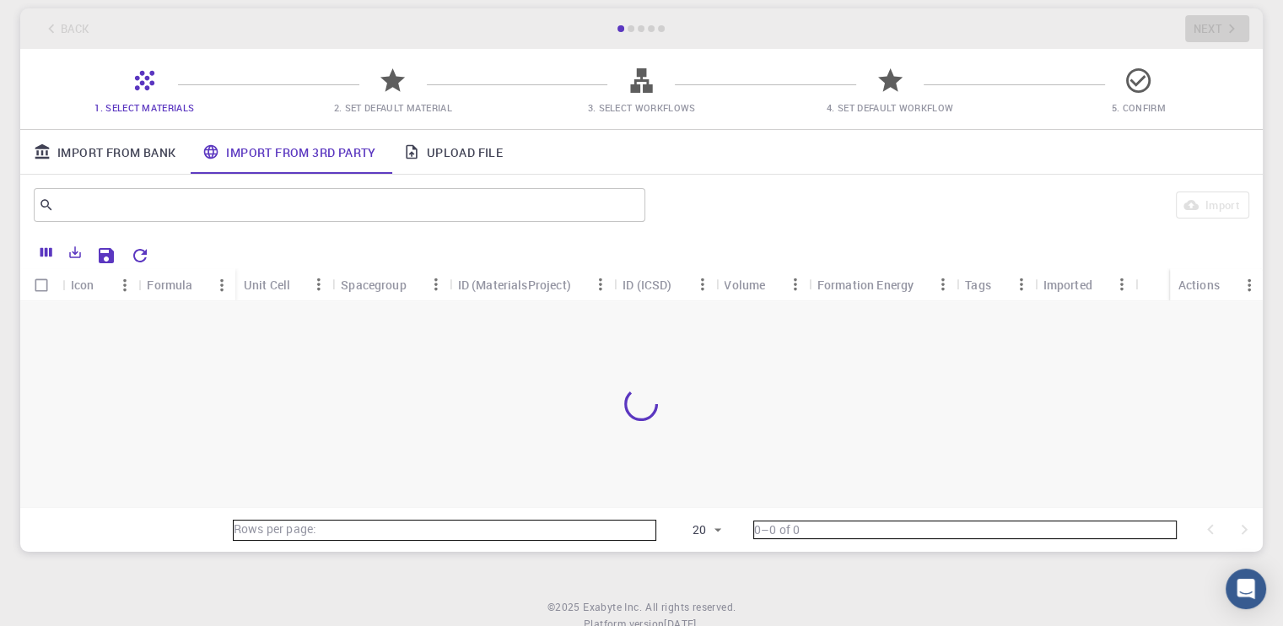
click at [132, 147] on link "Import From Bank" at bounding box center [104, 152] width 169 height 44
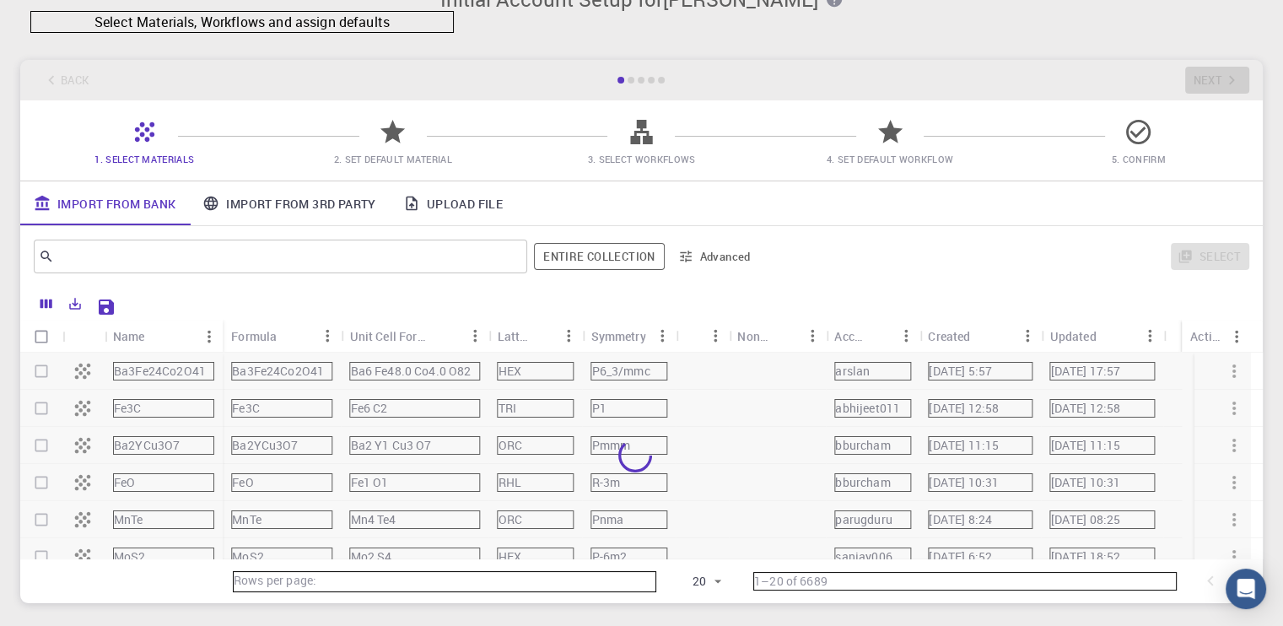
scroll to position [0, 0]
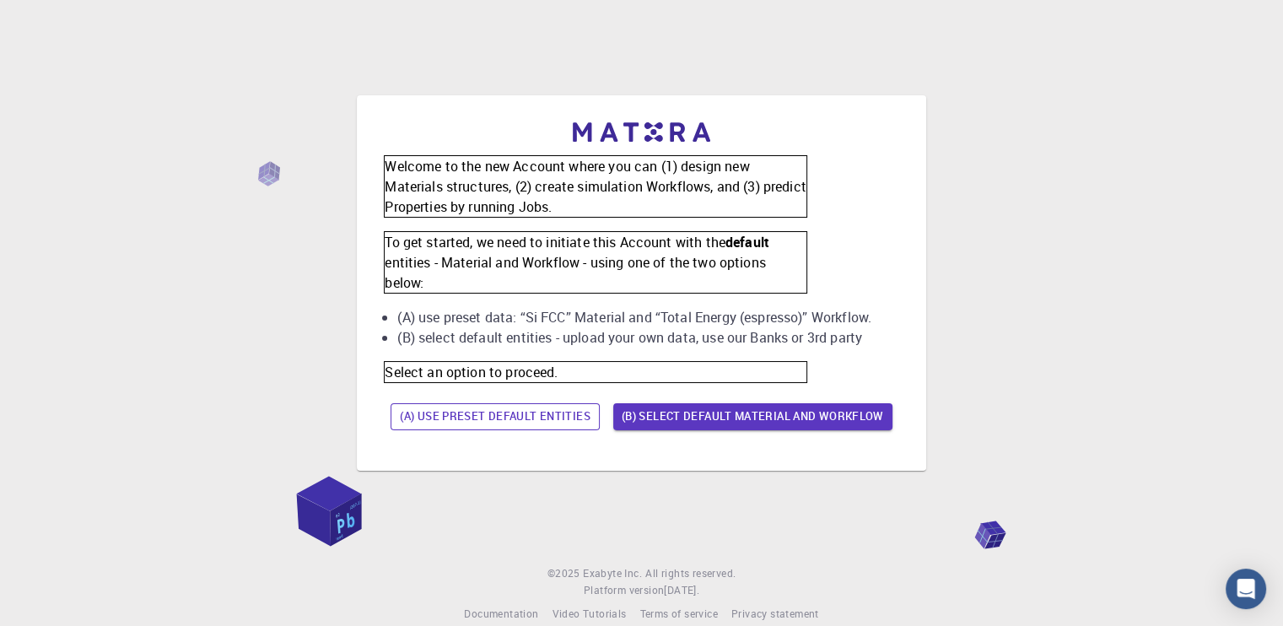
click at [468, 412] on button "(A) Use preset default entities" at bounding box center [495, 416] width 209 height 27
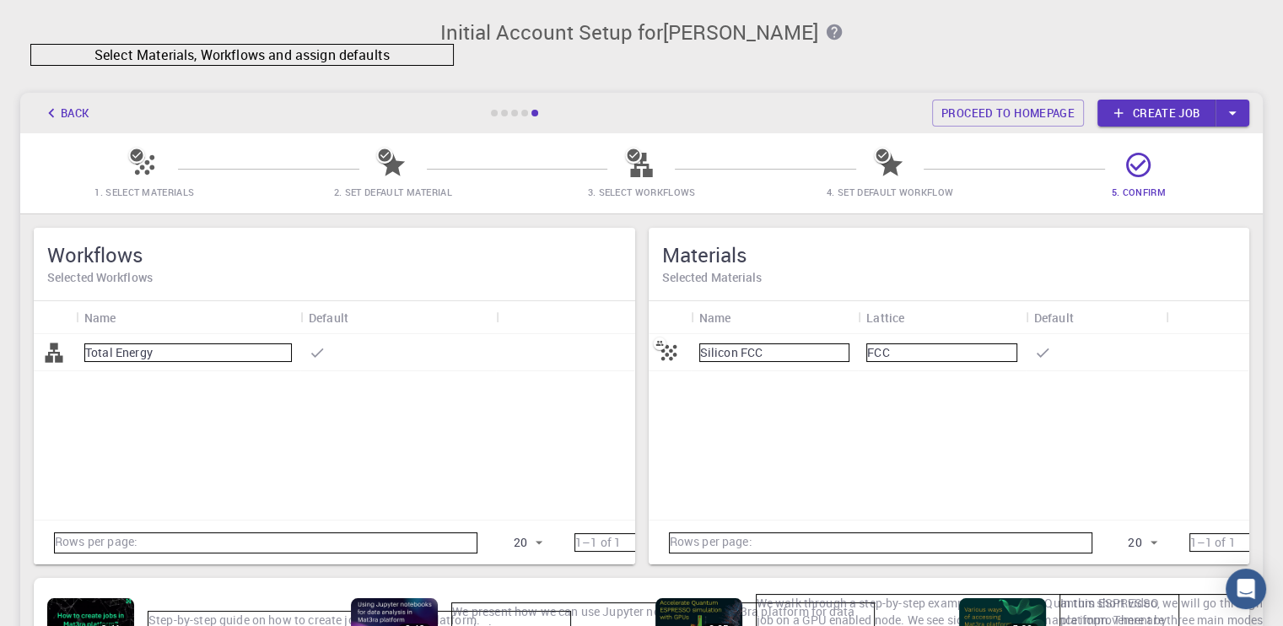
click at [130, 166] on icon at bounding box center [145, 165] width 30 height 30
click at [1225, 111] on icon "button" at bounding box center [1232, 113] width 19 height 19
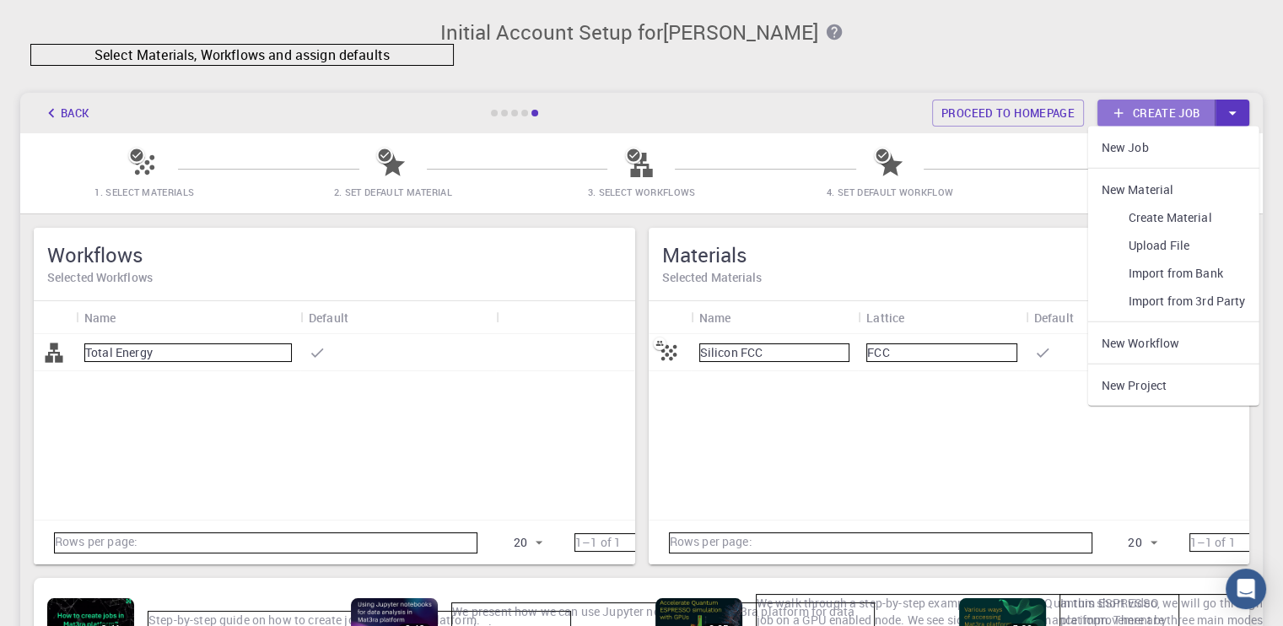
click at [1171, 111] on link "Create job" at bounding box center [1157, 113] width 118 height 27
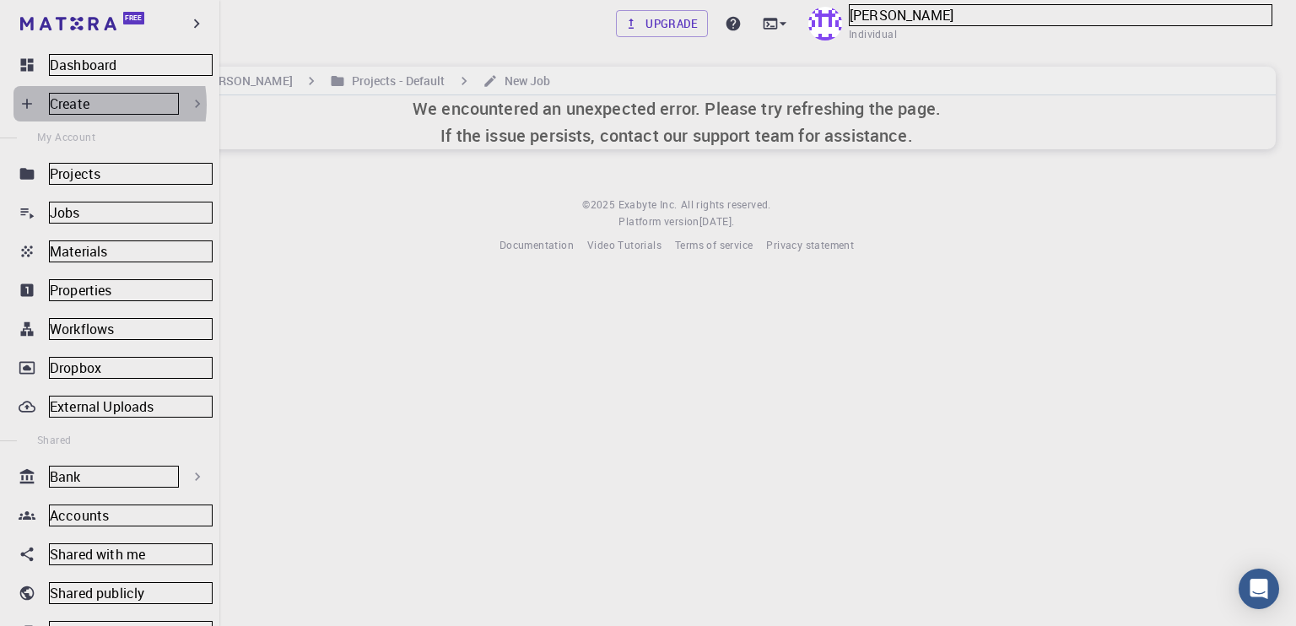
click at [84, 105] on p "Create" at bounding box center [114, 104] width 130 height 22
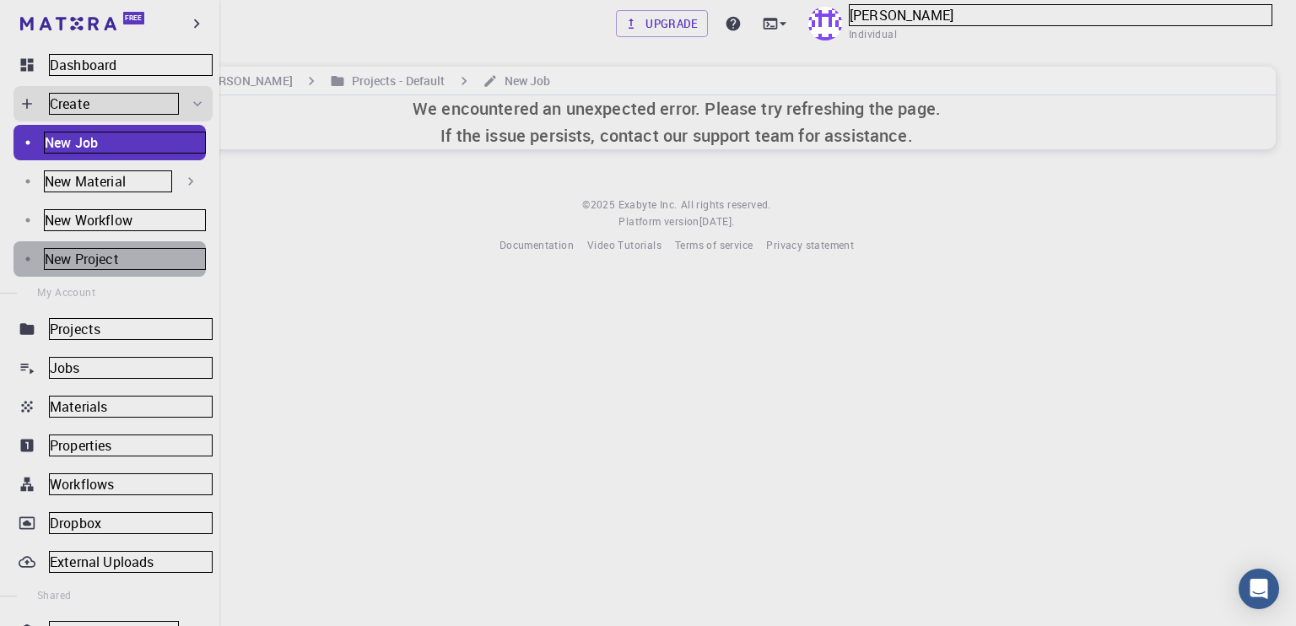
click at [147, 265] on p "New Project" at bounding box center [125, 259] width 162 height 22
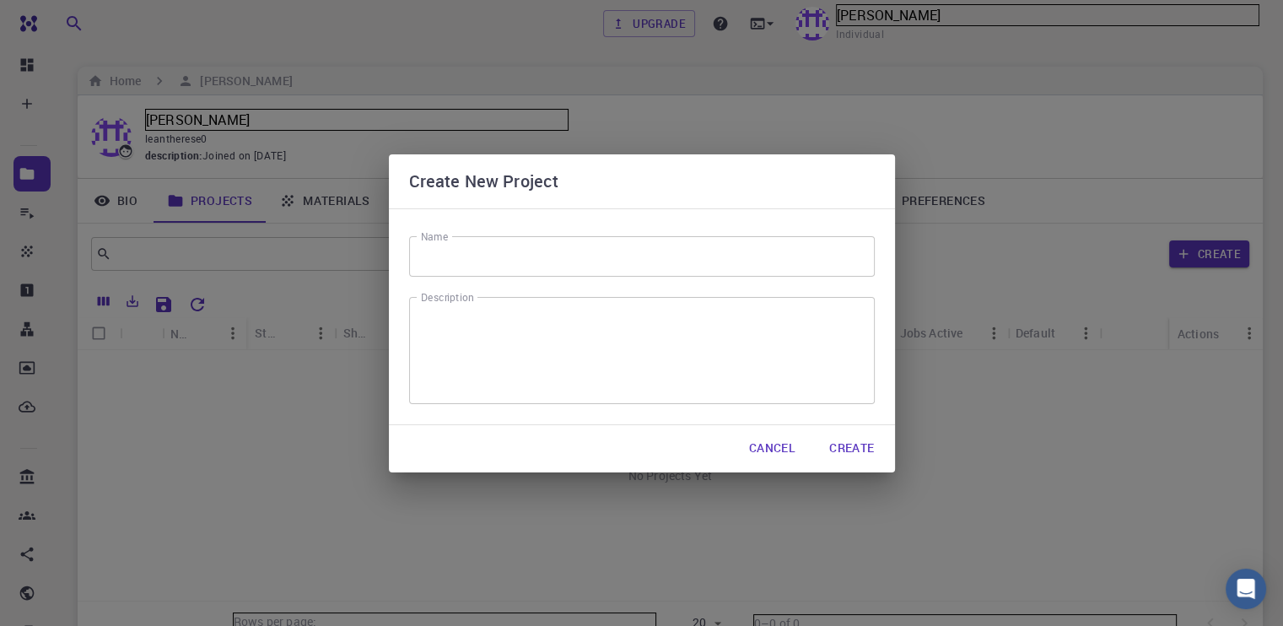
click at [537, 249] on input "Name" at bounding box center [642, 256] width 466 height 40
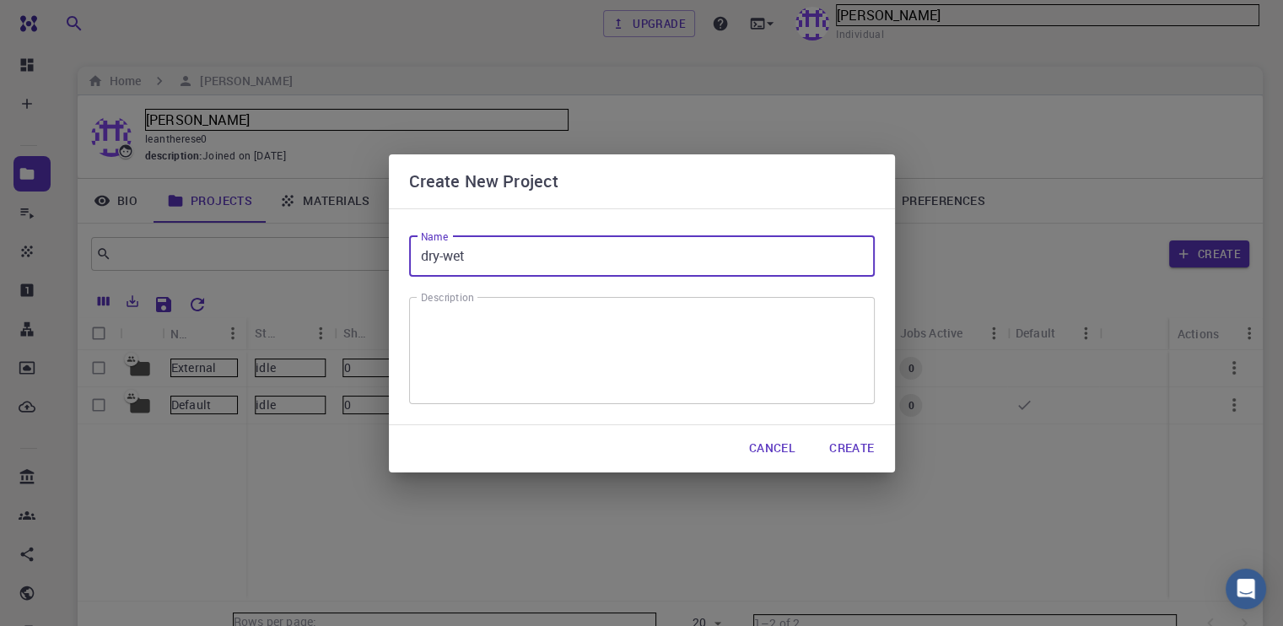
type input "dry-wet"
click at [857, 445] on button "Create" at bounding box center [852, 449] width 72 height 34
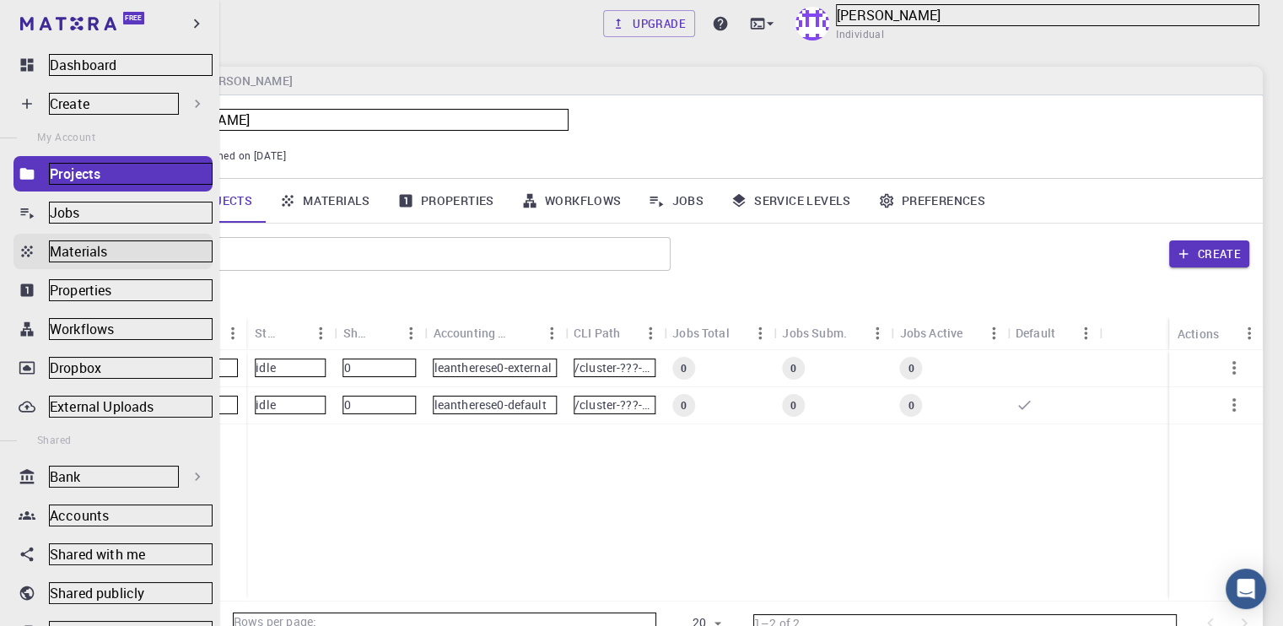
click at [84, 249] on p "Materials" at bounding box center [131, 251] width 164 height 22
